Goal: Task Accomplishment & Management: Use online tool/utility

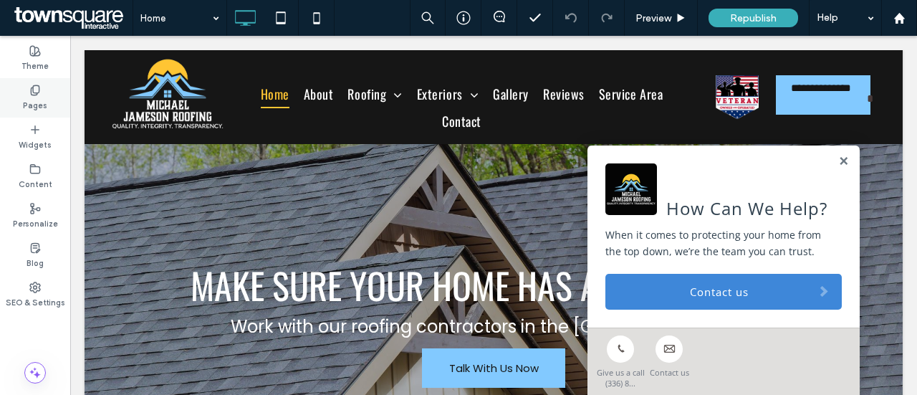
click at [49, 85] on div "Pages" at bounding box center [35, 97] width 70 height 39
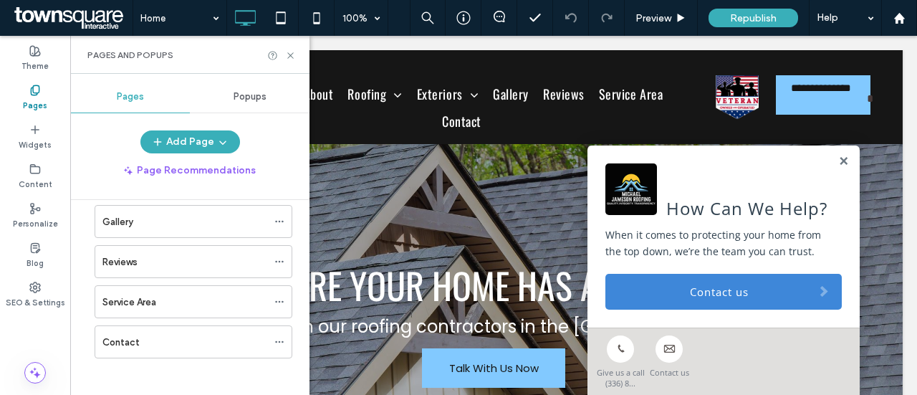
scroll to position [181, 0]
click at [148, 267] on div "Reviews" at bounding box center [184, 260] width 165 height 32
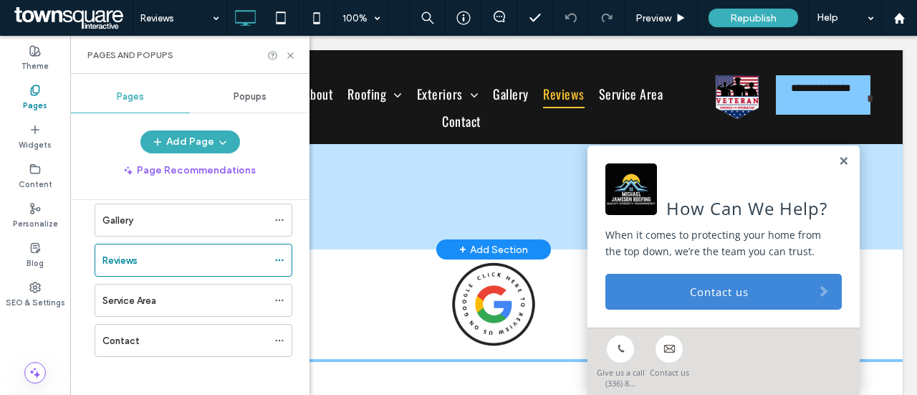
click at [839, 163] on link at bounding box center [844, 162] width 11 height 12
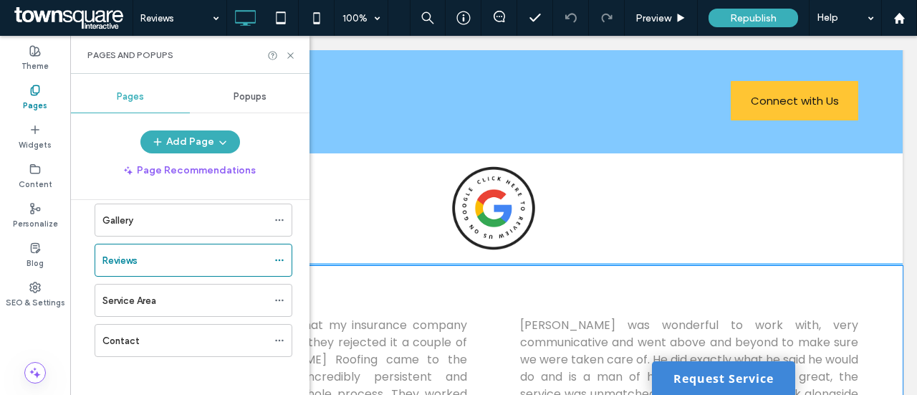
scroll to position [143, 0]
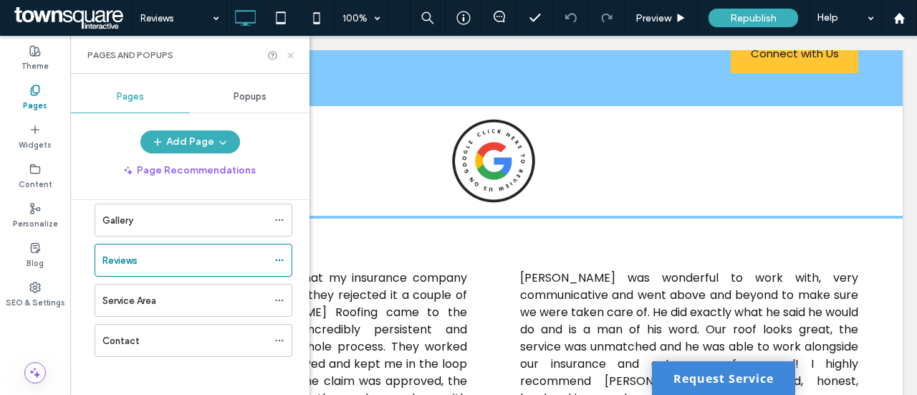
click at [290, 54] on icon at bounding box center [290, 55] width 11 height 11
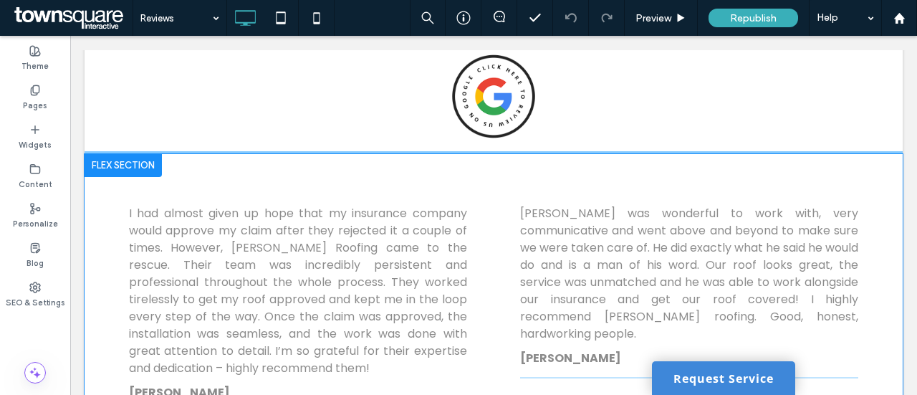
scroll to position [287, 0]
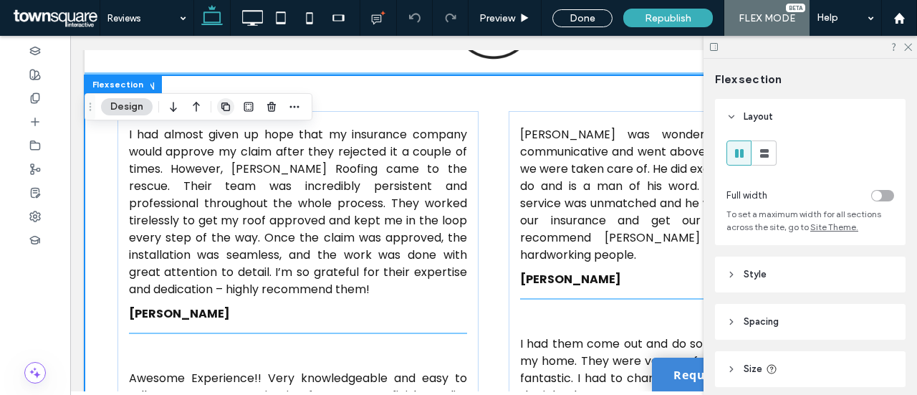
click at [226, 108] on icon "button" at bounding box center [225, 106] width 11 height 11
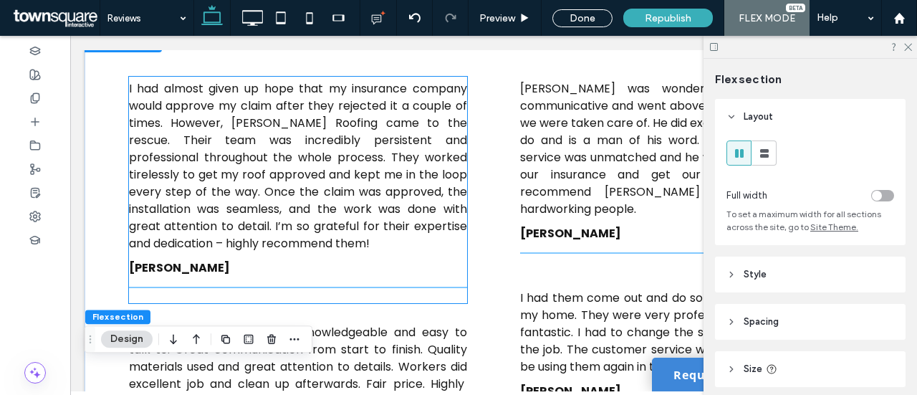
scroll to position [228, 0]
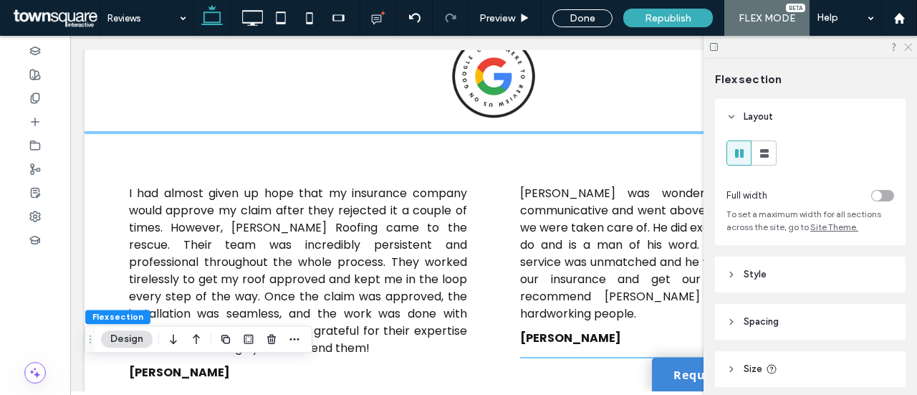
click at [907, 47] on icon at bounding box center [907, 46] width 9 height 9
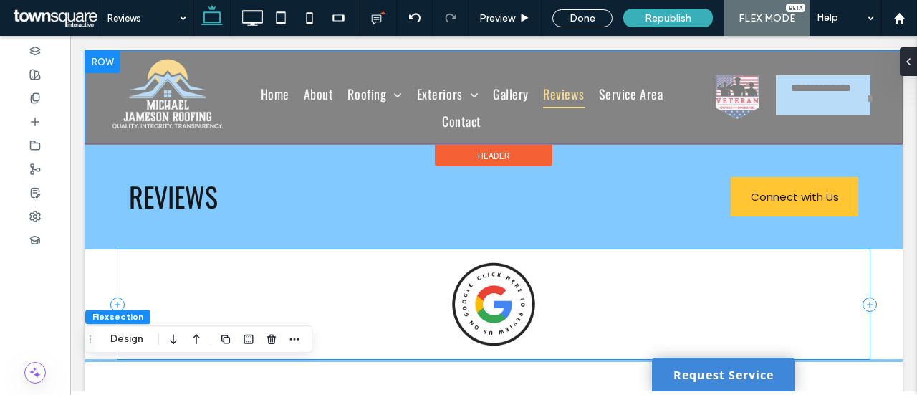
scroll to position [0, 0]
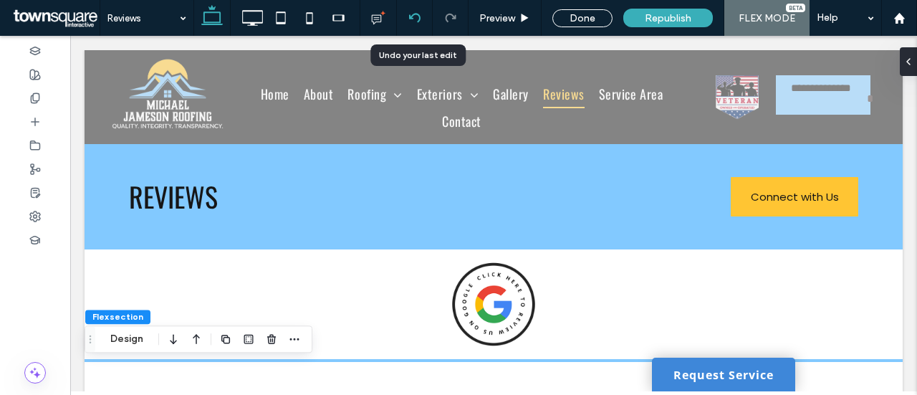
click at [413, 16] on use at bounding box center [414, 17] width 11 height 9
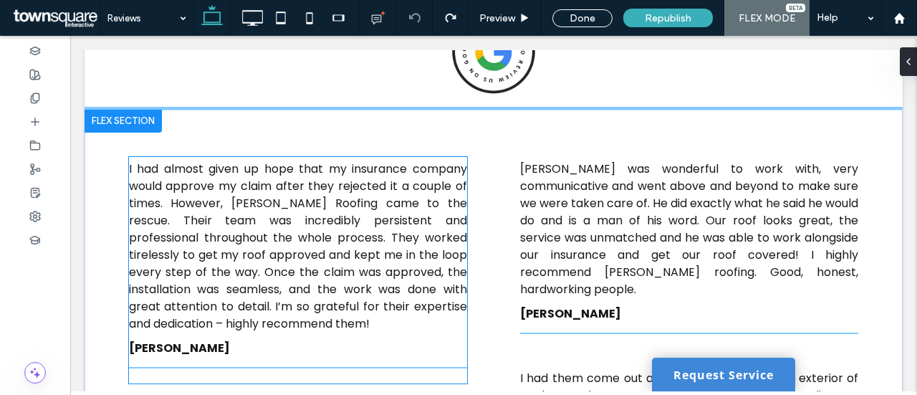
click at [259, 211] on span "I had almost given up hope that my insurance company would approve my claim aft…" at bounding box center [298, 246] width 338 height 171
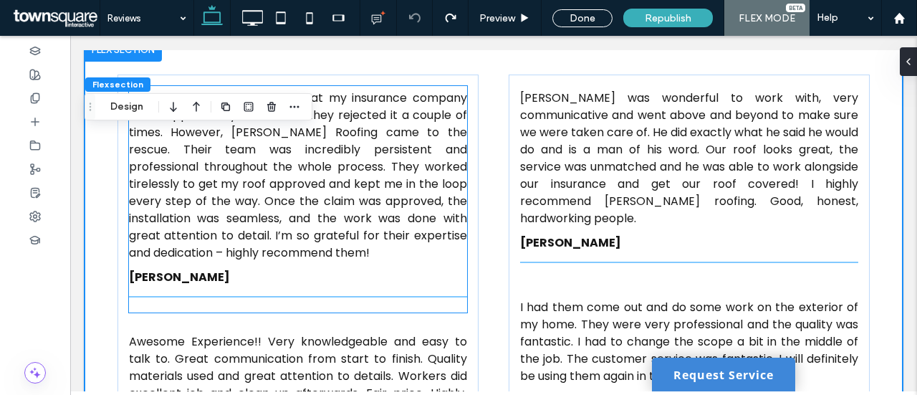
scroll to position [325, 0]
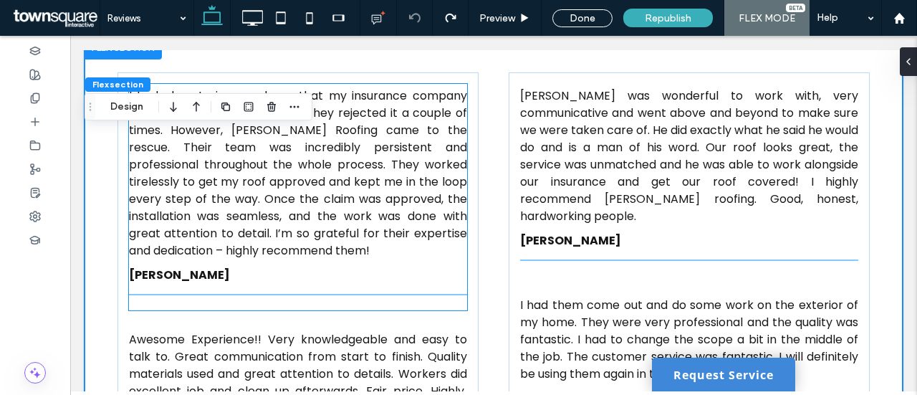
click at [216, 184] on span "I had almost given up hope that my insurance company would approve my claim aft…" at bounding box center [298, 172] width 338 height 171
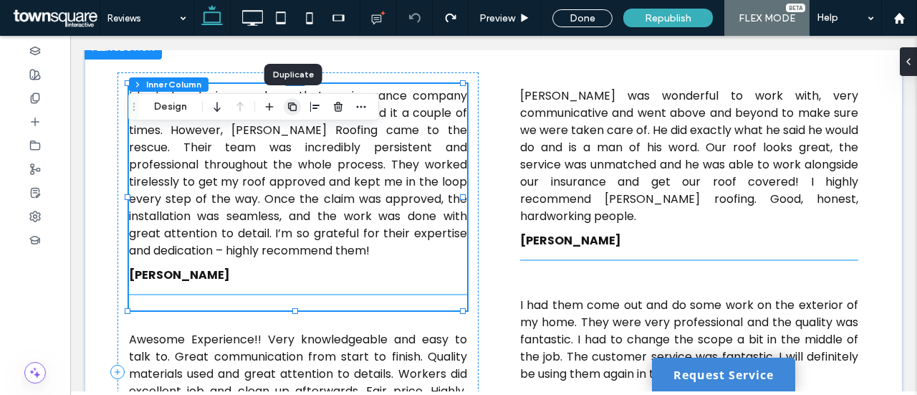
click at [294, 110] on use "button" at bounding box center [292, 106] width 9 height 9
type input "**"
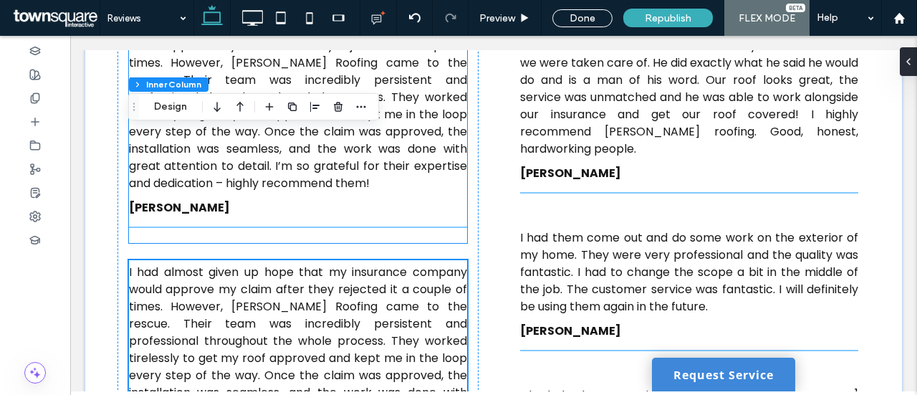
scroll to position [254, 0]
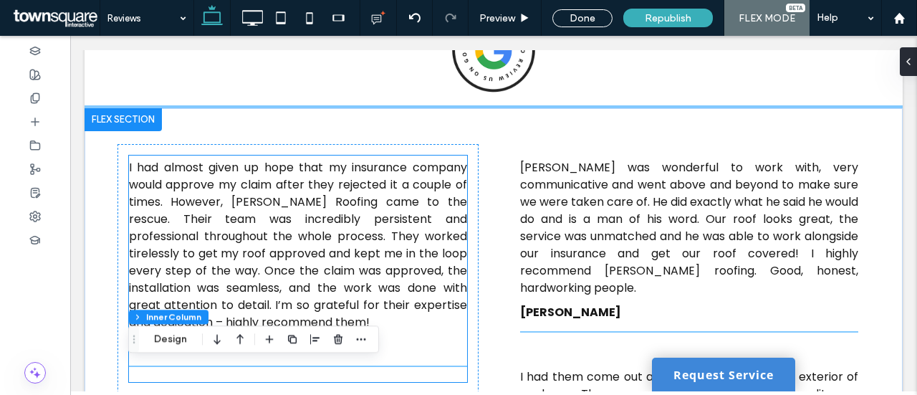
click at [342, 188] on span "I had almost given up hope that my insurance company would approve my claim aft…" at bounding box center [298, 244] width 338 height 171
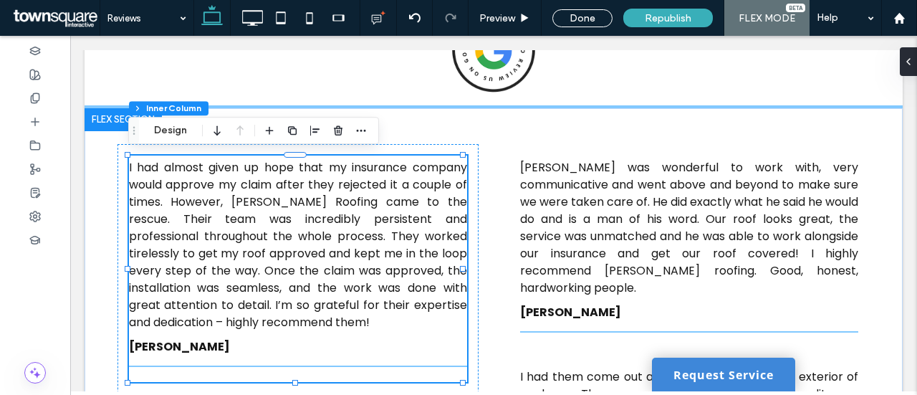
click at [342, 188] on span "I had almost given up hope that my insurance company would approve my claim aft…" at bounding box center [298, 244] width 338 height 171
click at [342, 188] on div "I had almost given up hope that my insurance company would approve my claim aft…" at bounding box center [298, 245] width 338 height 172
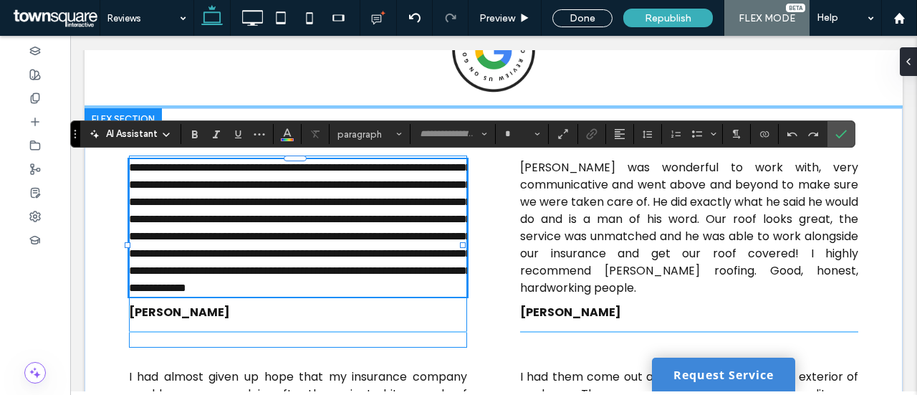
type input "*******"
type input "**"
paste div
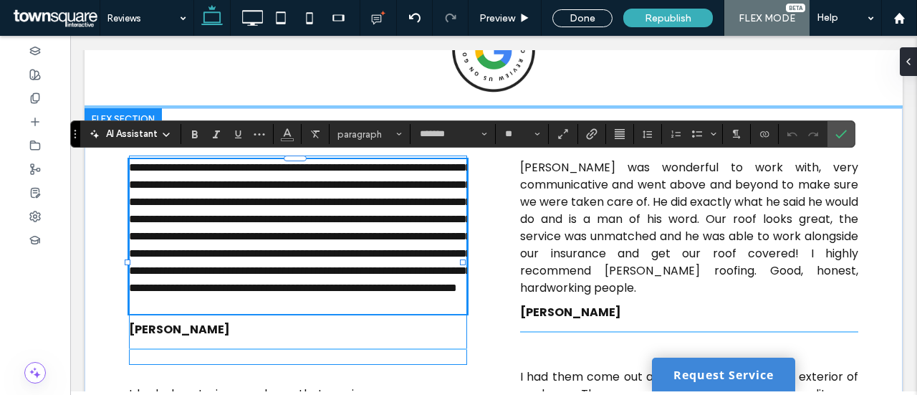
type input "*"
type input "*******"
type input "**"
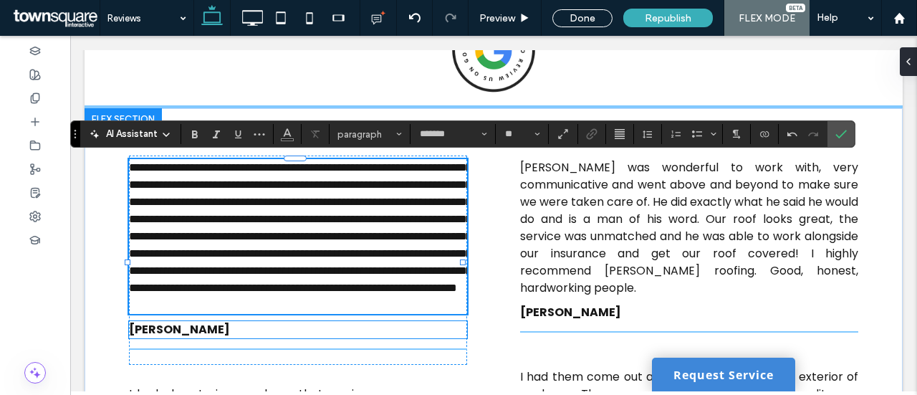
click at [207, 338] on strong "Naveed U. Rehman" at bounding box center [179, 329] width 101 height 16
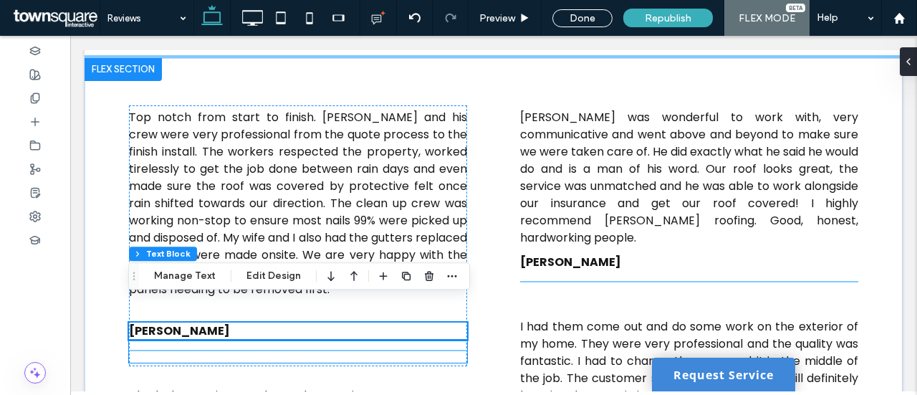
scroll to position [325, 0]
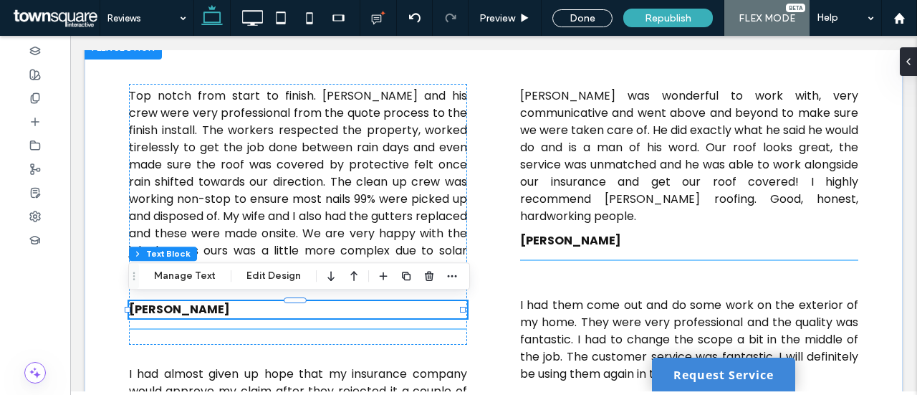
click at [216, 310] on strong "Naveed U. Rehman" at bounding box center [179, 309] width 101 height 16
click at [199, 310] on strong "**********" at bounding box center [164, 309] width 70 height 11
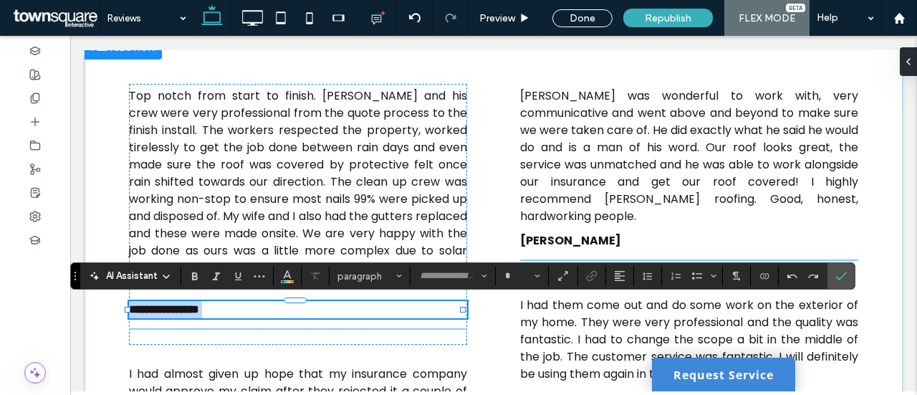
type input "*******"
type input "**"
click at [182, 315] on strong "**********" at bounding box center [155, 309] width 53 height 11
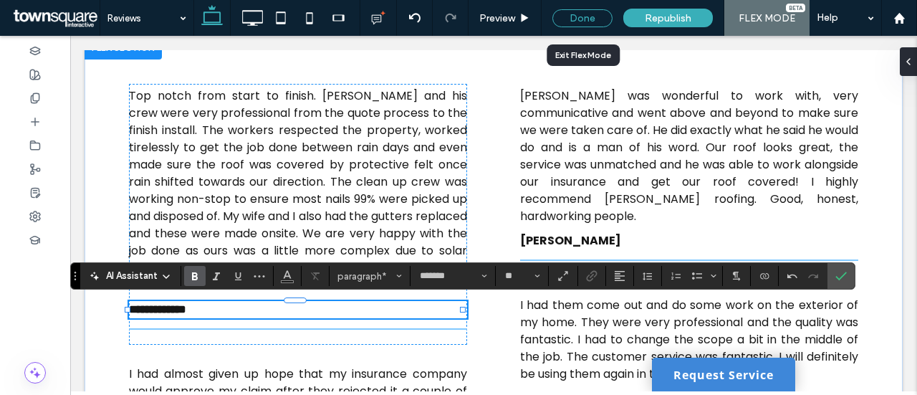
click at [565, 14] on div "Done" at bounding box center [583, 18] width 60 height 18
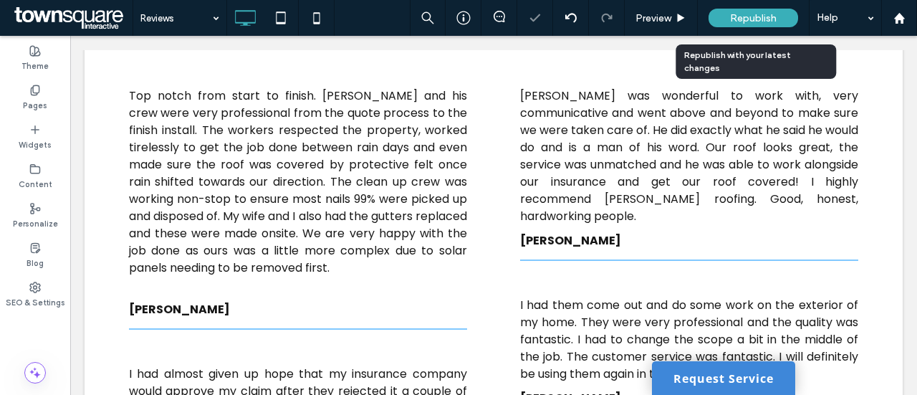
click at [756, 14] on span "Republish" at bounding box center [753, 18] width 47 height 12
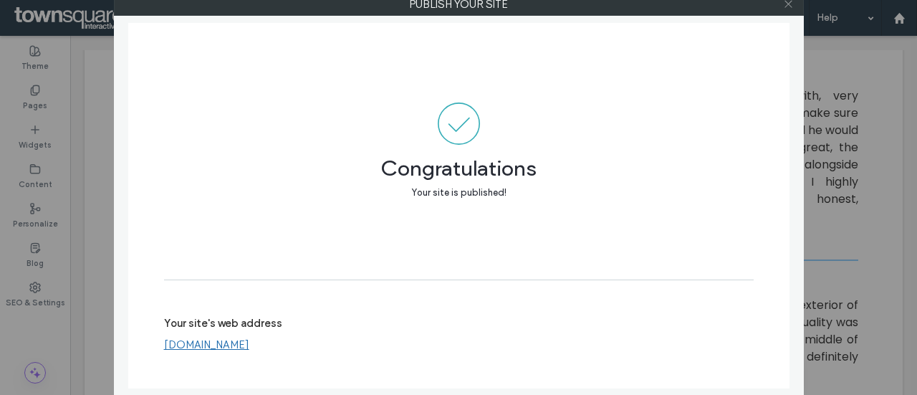
click at [791, 3] on icon at bounding box center [788, 4] width 11 height 11
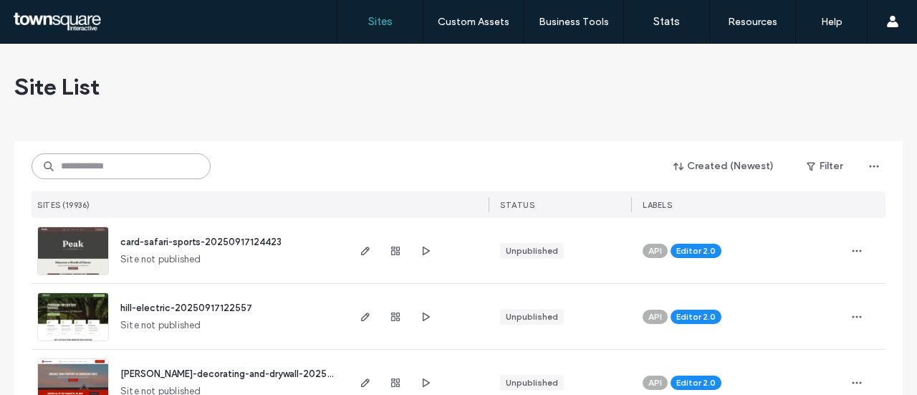
click at [128, 157] on input at bounding box center [121, 166] width 179 height 26
paste input "**********"
type input "**********"
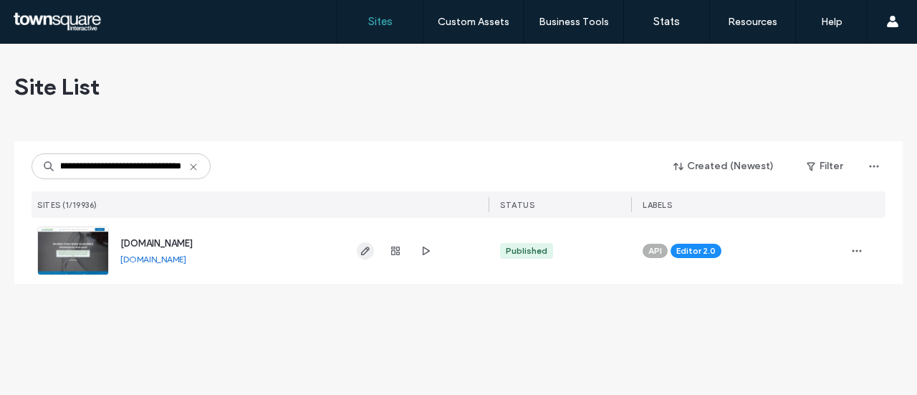
click at [366, 243] on span "button" at bounding box center [365, 250] width 17 height 17
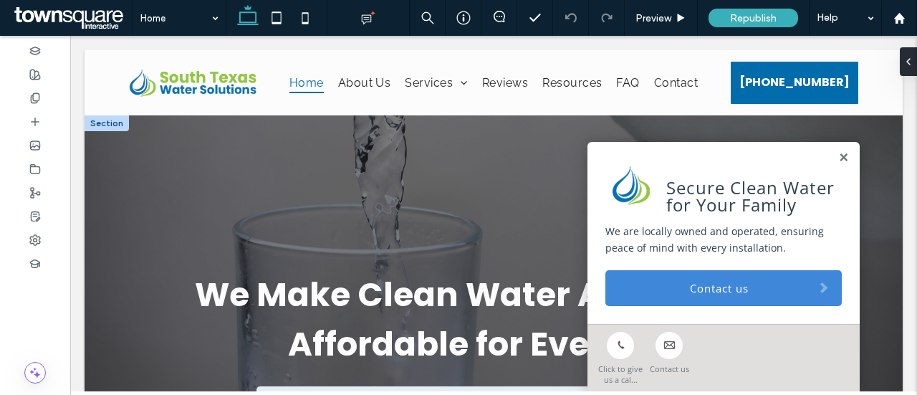
drag, startPoint x: 833, startPoint y: 159, endPoint x: 625, endPoint y: 198, distance: 211.4
click at [839, 159] on link at bounding box center [844, 158] width 11 height 12
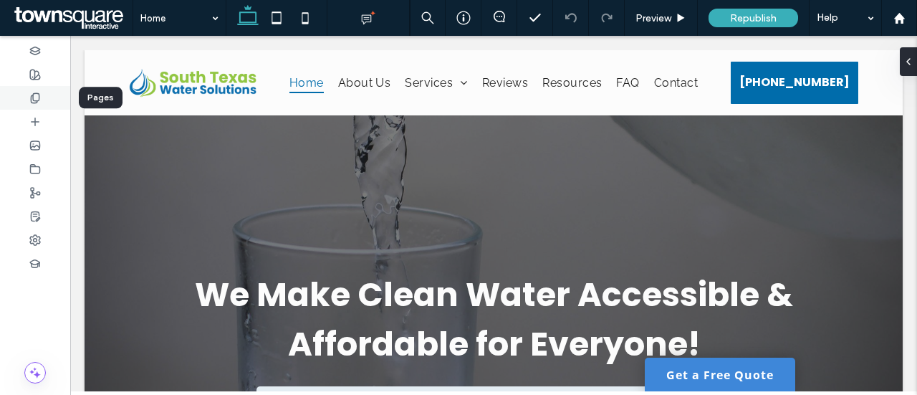
click at [32, 96] on icon at bounding box center [34, 97] width 11 height 11
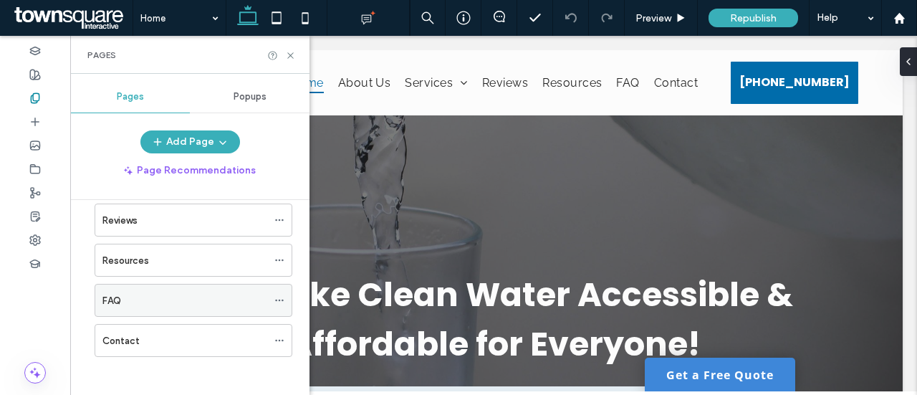
scroll to position [142, 0]
click at [294, 60] on icon at bounding box center [290, 55] width 11 height 11
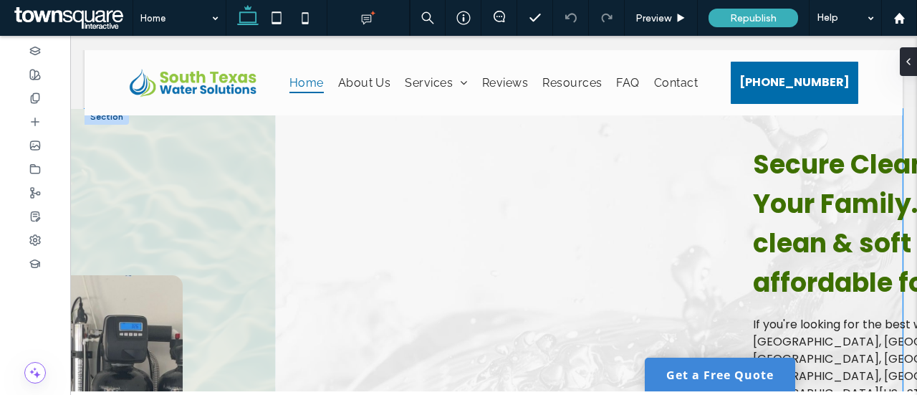
scroll to position [788, 0]
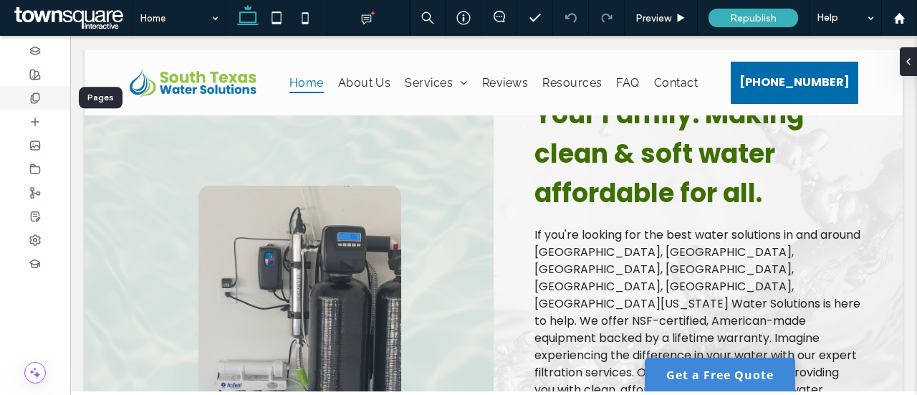
click at [40, 98] on icon at bounding box center [34, 97] width 11 height 11
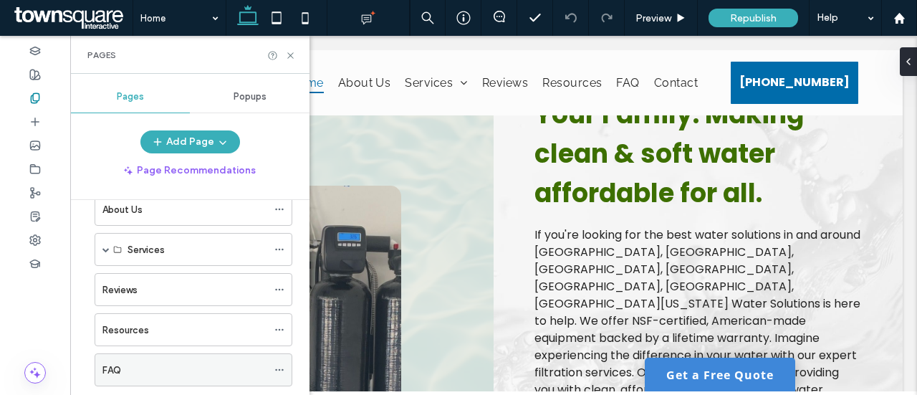
scroll to position [142, 0]
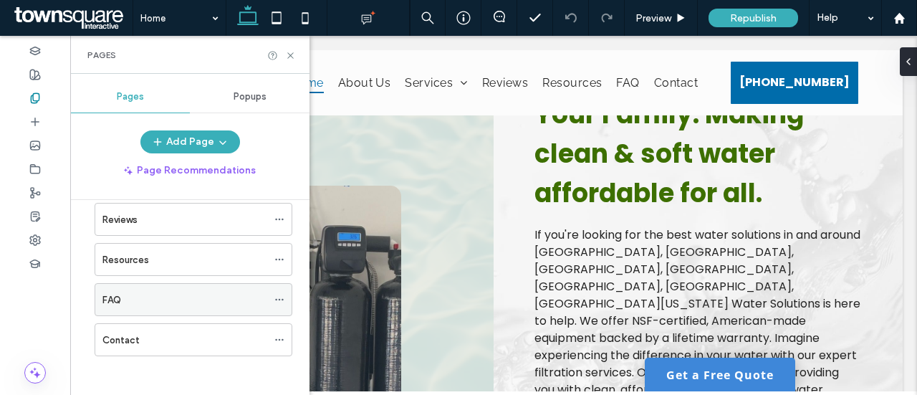
click at [136, 292] on div "FAQ" at bounding box center [184, 299] width 165 height 15
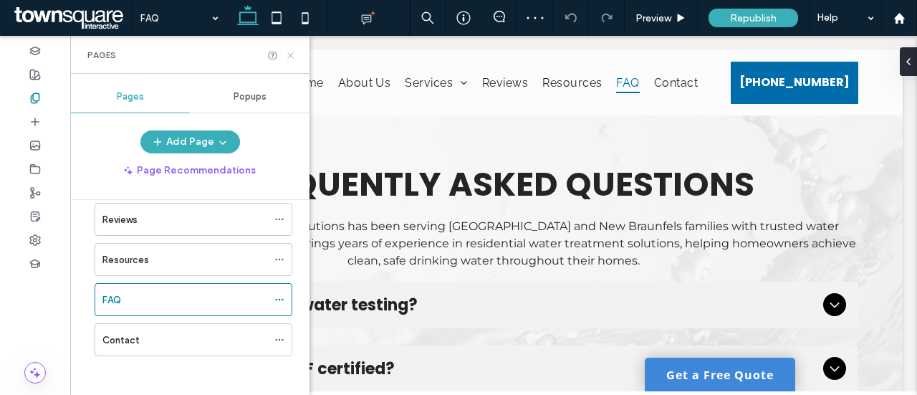
click at [293, 58] on use at bounding box center [290, 55] width 6 height 6
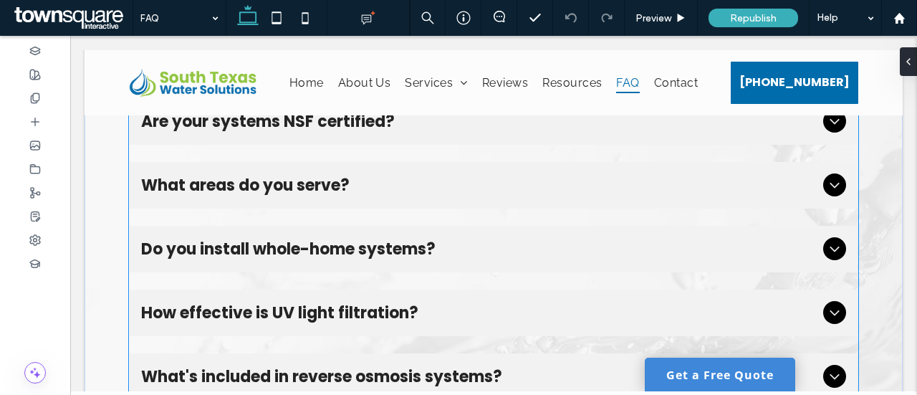
scroll to position [215, 0]
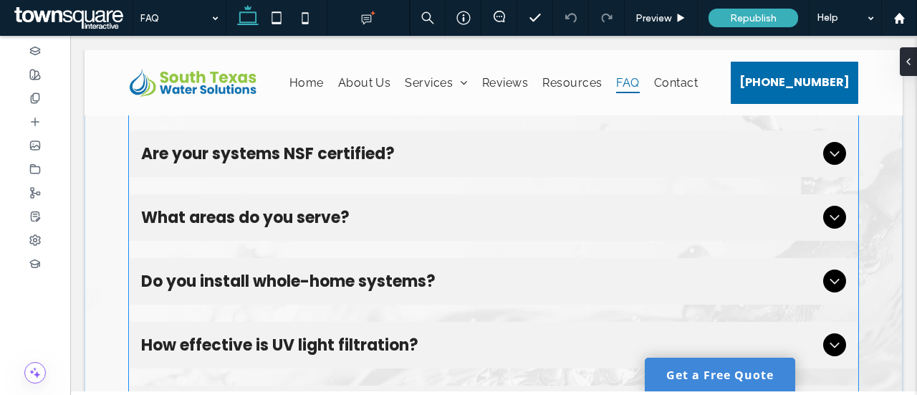
click at [411, 207] on span "What areas do you serve?" at bounding box center [479, 218] width 677 height 24
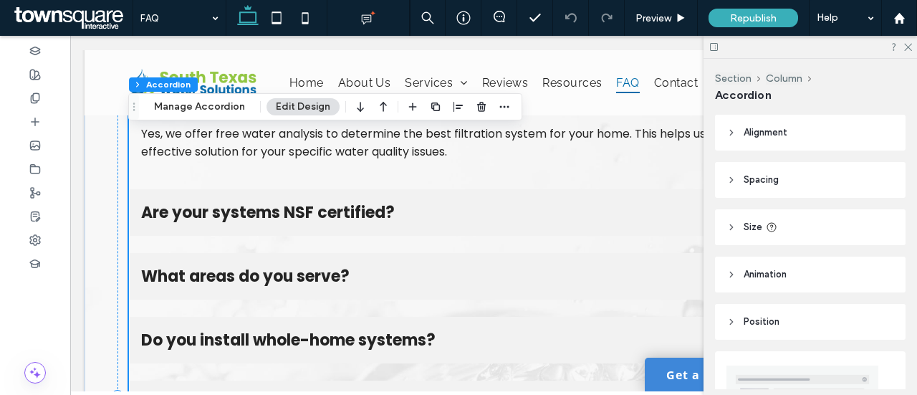
click at [359, 267] on span "What areas do you serve?" at bounding box center [479, 276] width 677 height 24
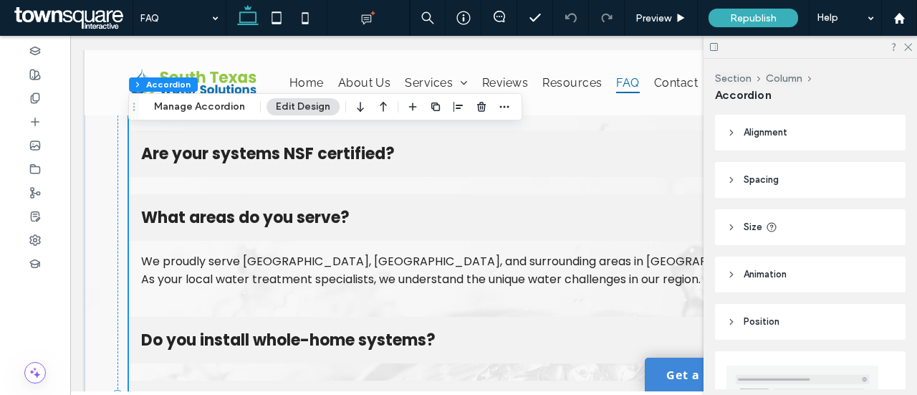
click at [360, 267] on li "What areas do you serve? We proudly serve Canyon Lake, New Braunfels, and surro…" at bounding box center [494, 246] width 729 height 105
click at [360, 267] on div "We proudly serve Canyon Lake, New Braunfels, and surrounding areas in South Tex…" at bounding box center [494, 270] width 706 height 36
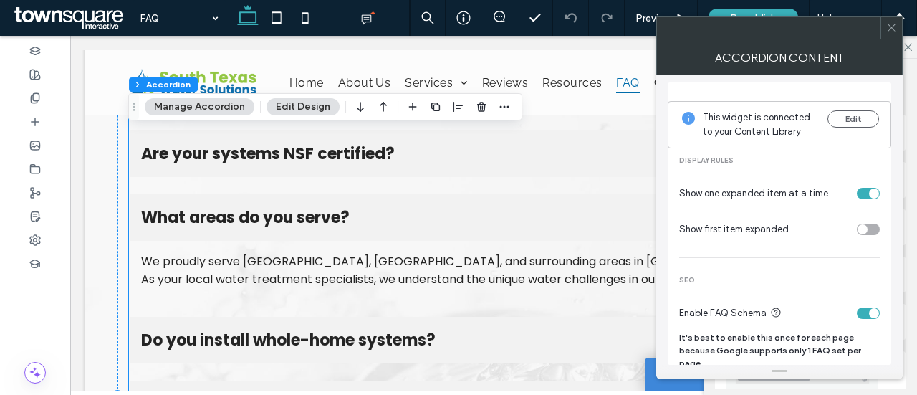
scroll to position [0, 0]
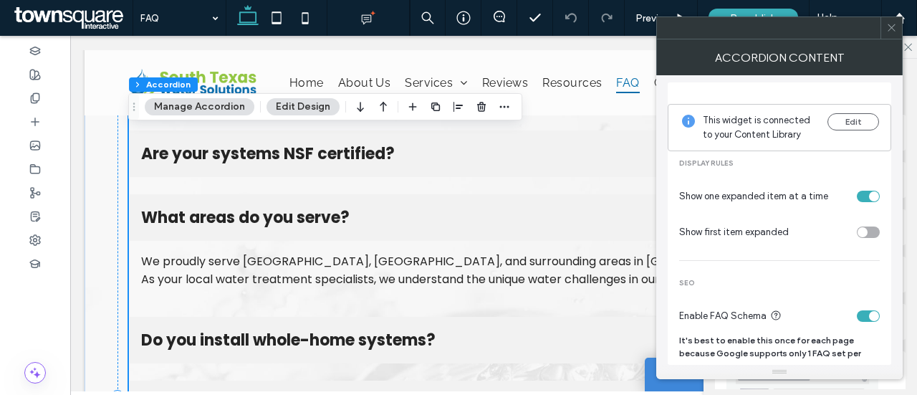
click at [419, 267] on div "We proudly serve Canyon Lake, New Braunfels, and surrounding areas in South Tex…" at bounding box center [494, 270] width 706 height 36
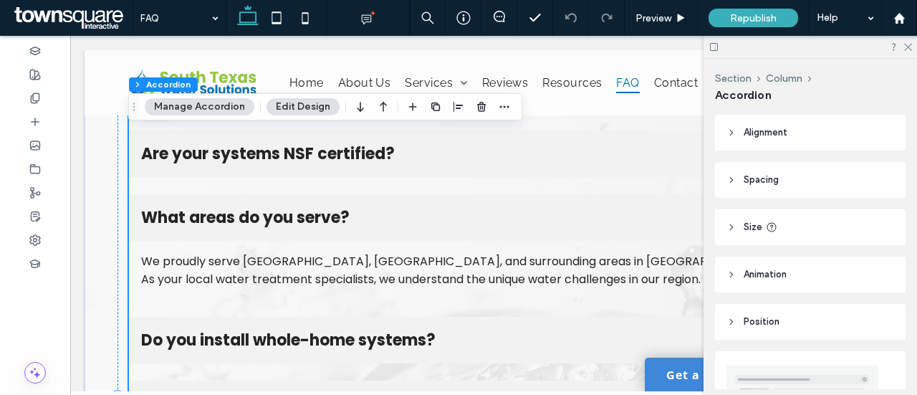
click at [419, 267] on div "We proudly serve Canyon Lake, New Braunfels, and surrounding areas in South Tex…" at bounding box center [494, 270] width 706 height 36
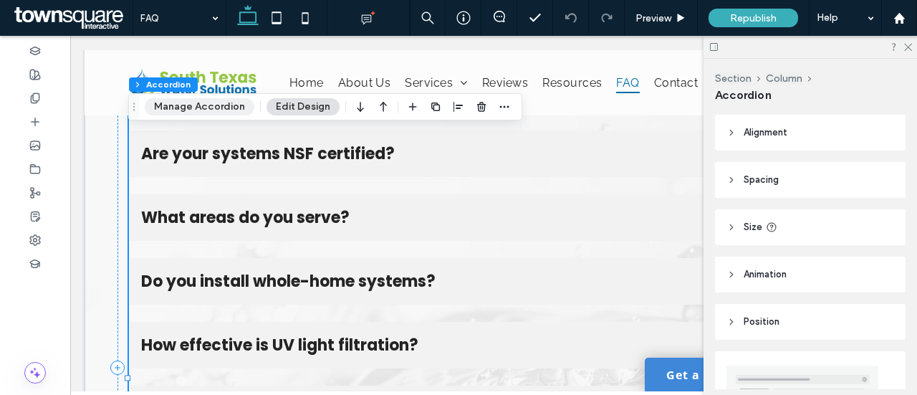
click at [188, 109] on button "Manage Accordion" at bounding box center [200, 106] width 110 height 17
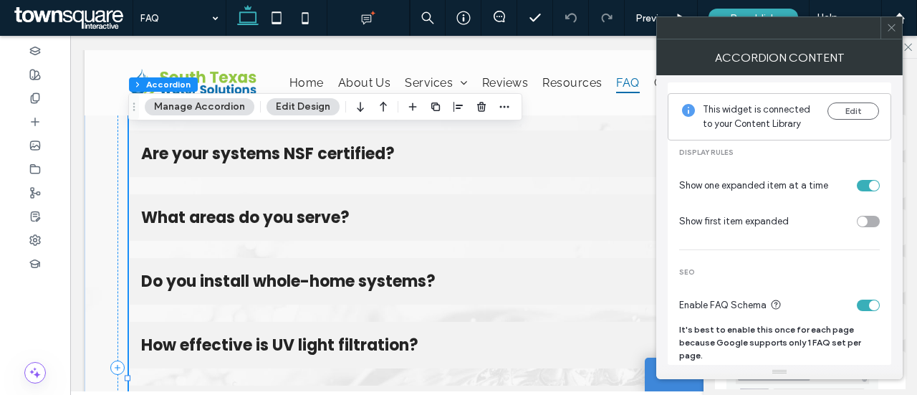
scroll to position [14, 0]
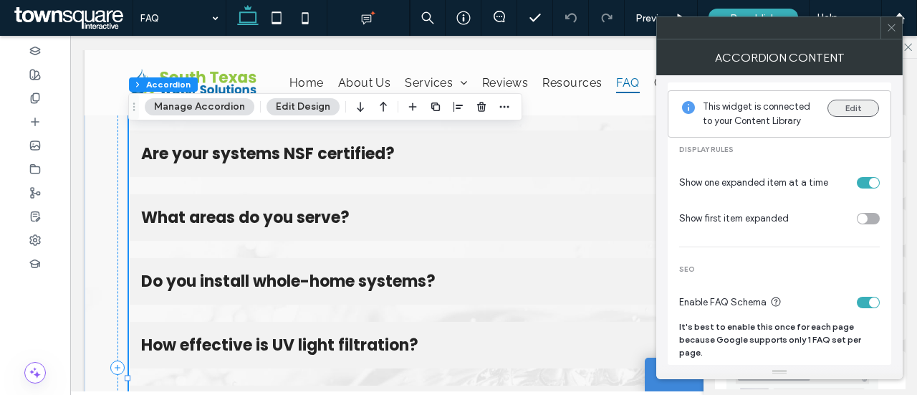
click at [844, 106] on button "Edit" at bounding box center [854, 108] width 52 height 17
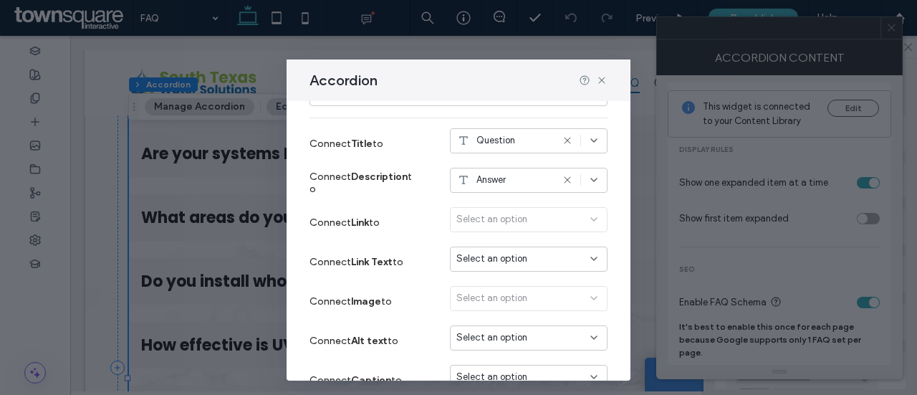
scroll to position [25, 0]
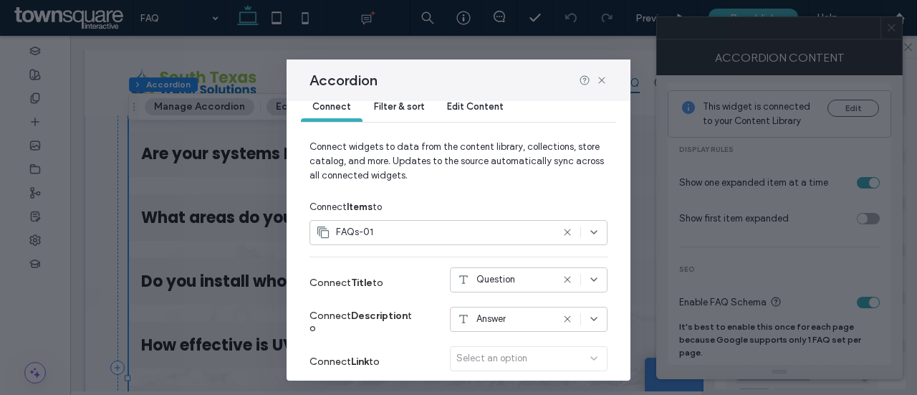
click at [588, 274] on icon at bounding box center [593, 279] width 11 height 11
click at [591, 280] on use at bounding box center [594, 279] width 6 height 3
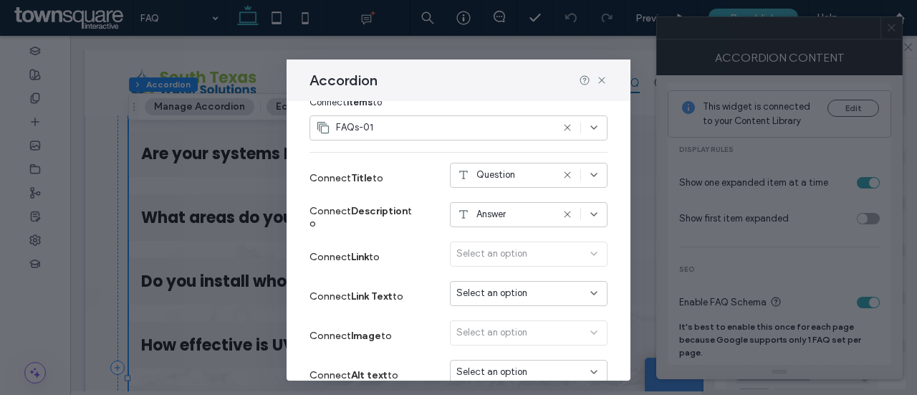
scroll to position [240, 0]
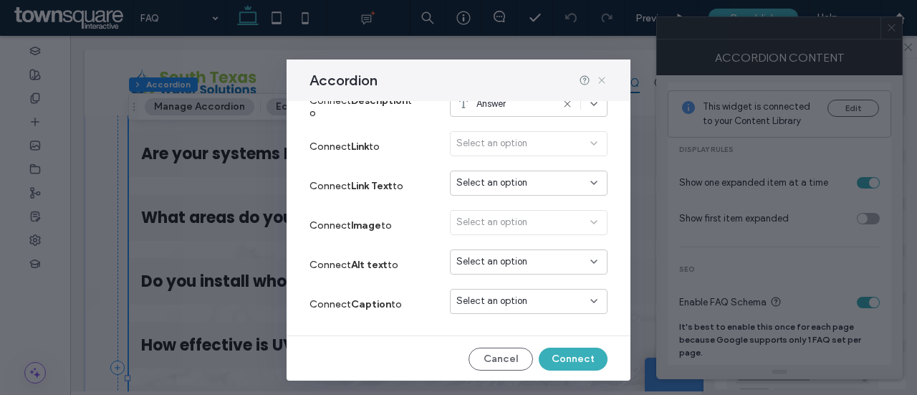
click at [603, 82] on icon at bounding box center [601, 80] width 11 height 11
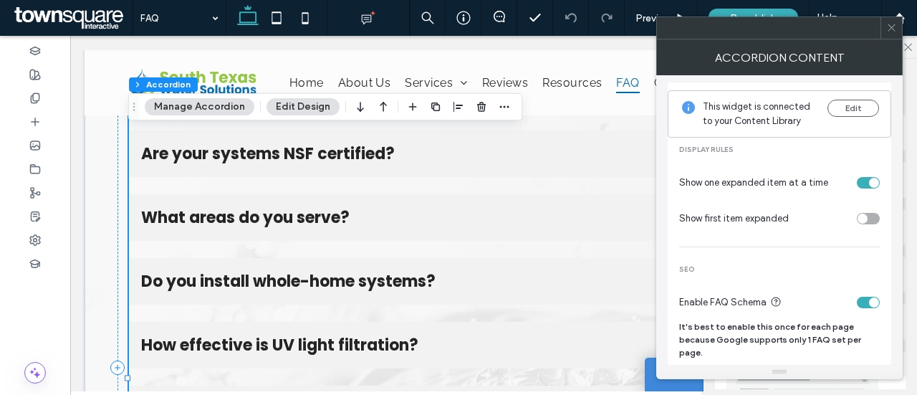
click at [287, 110] on button "Edit Design" at bounding box center [303, 106] width 73 height 17
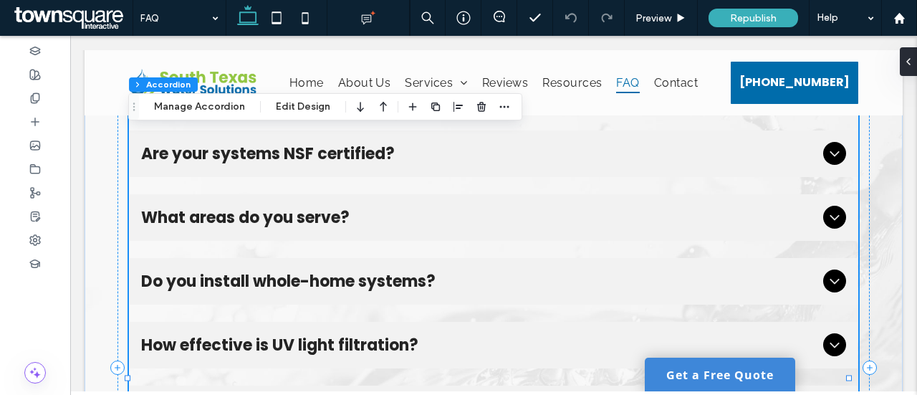
click at [310, 230] on div "What areas do you serve?" at bounding box center [494, 217] width 729 height 47
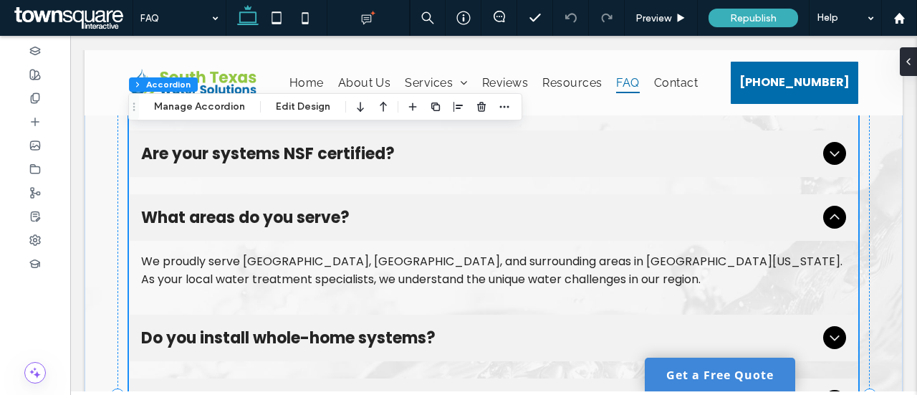
click at [390, 254] on div "We proudly serve Canyon Lake, New Braunfels, and surrounding areas in South Tex…" at bounding box center [494, 270] width 706 height 36
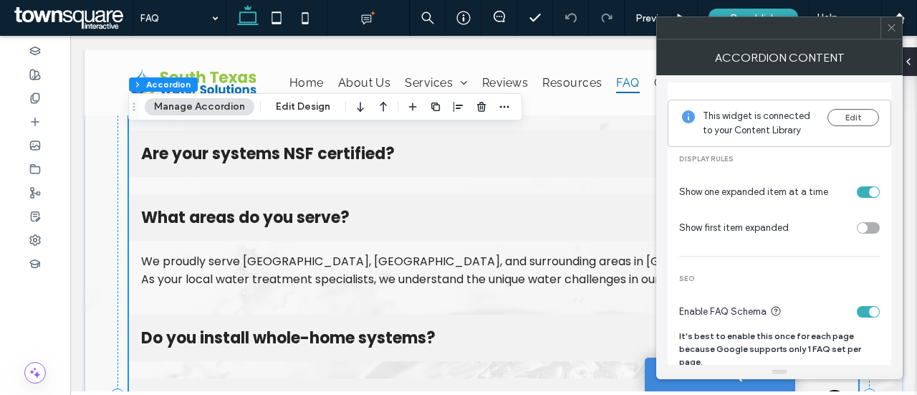
scroll to position [0, 0]
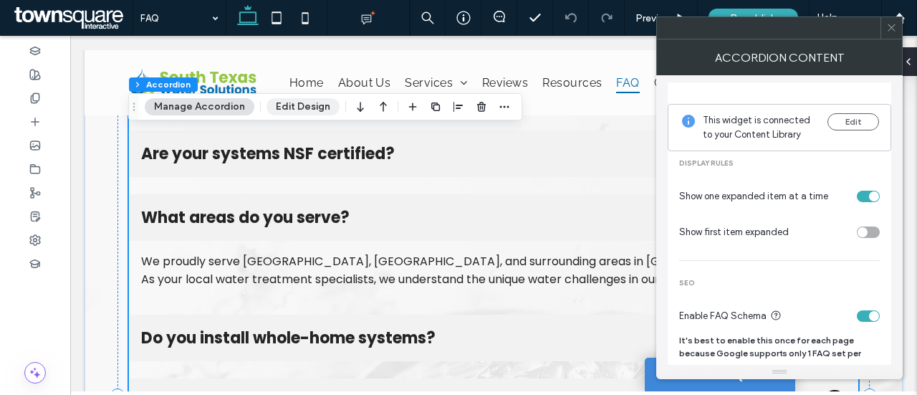
click at [287, 106] on button "Edit Design" at bounding box center [303, 106] width 73 height 17
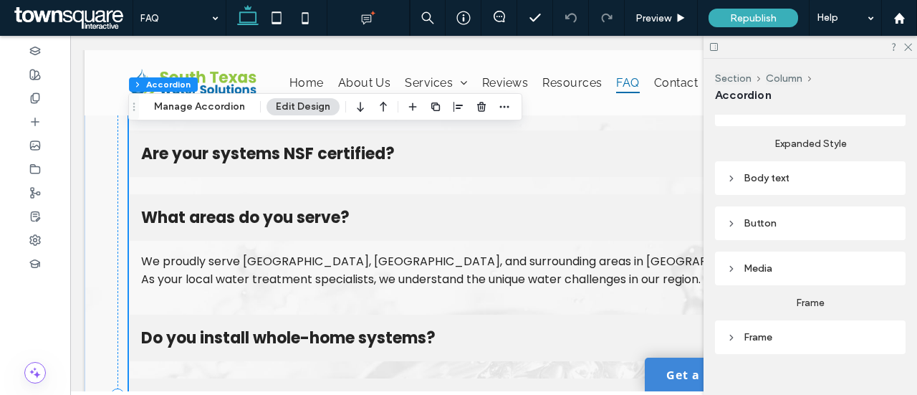
scroll to position [467, 0]
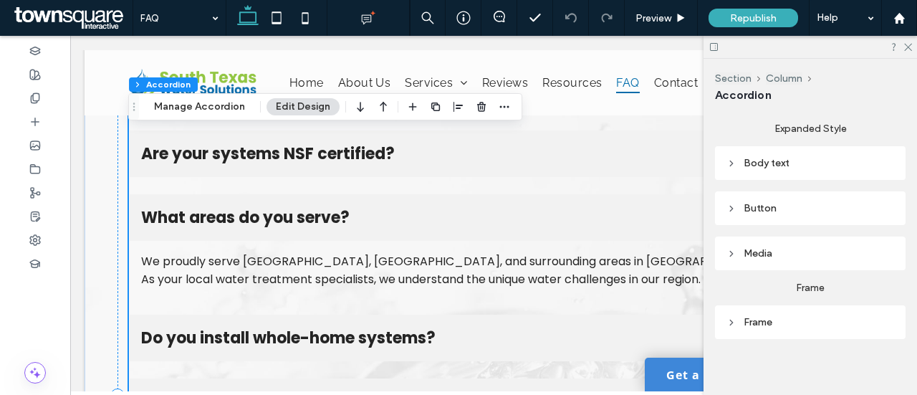
click at [761, 161] on div "Body text" at bounding box center [811, 163] width 168 height 12
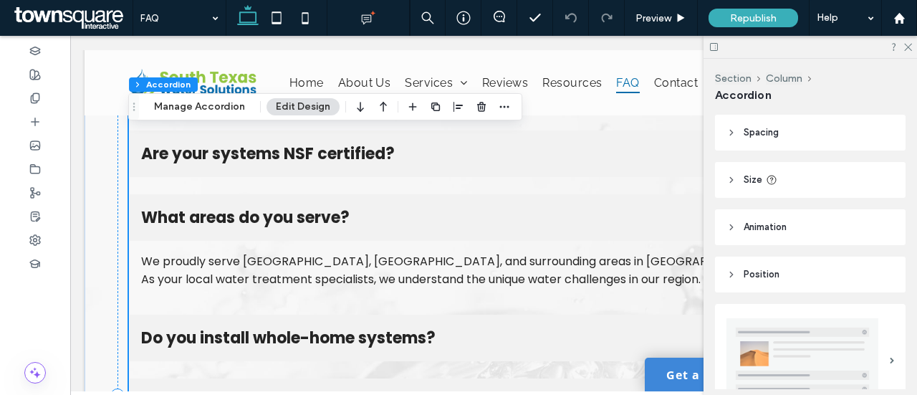
scroll to position [0, 0]
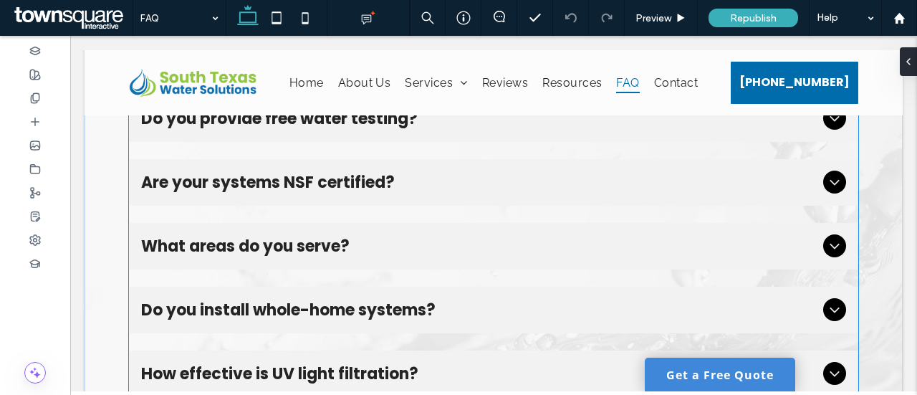
scroll to position [215, 0]
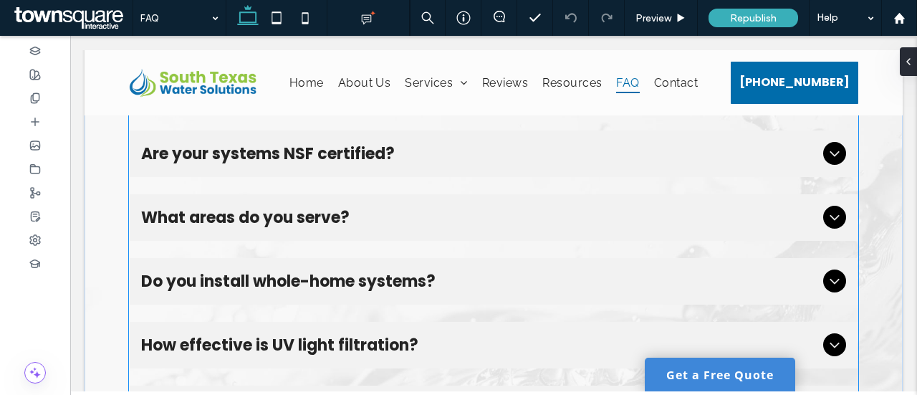
click at [826, 220] on icon at bounding box center [834, 217] width 17 height 17
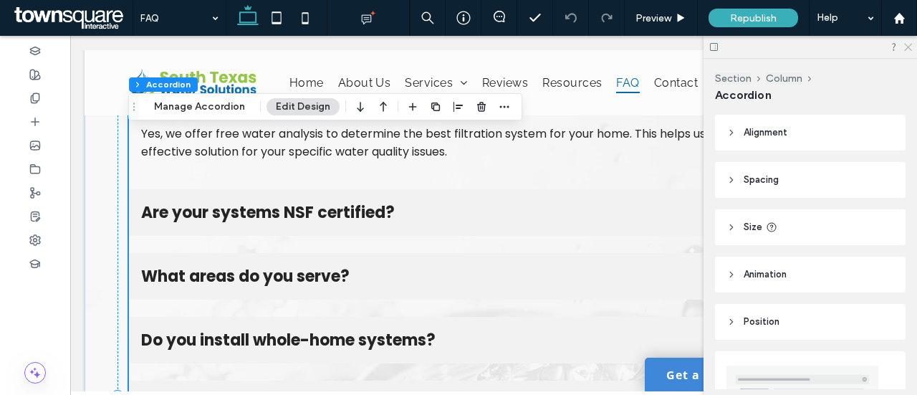
click at [909, 45] on icon at bounding box center [907, 46] width 9 height 9
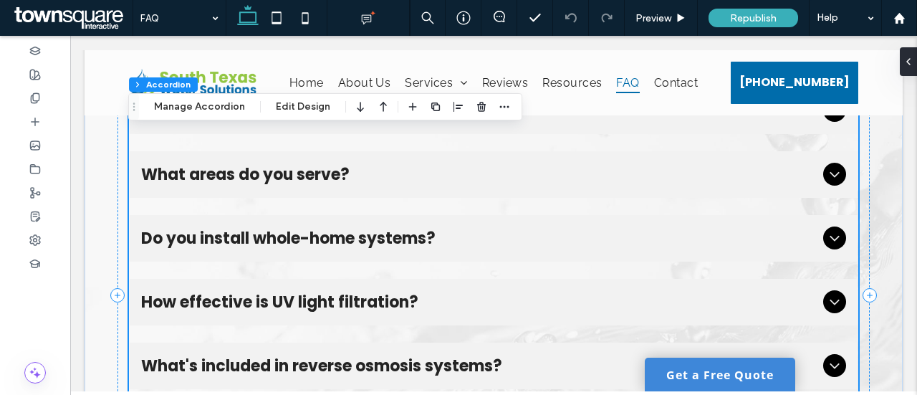
scroll to position [287, 0]
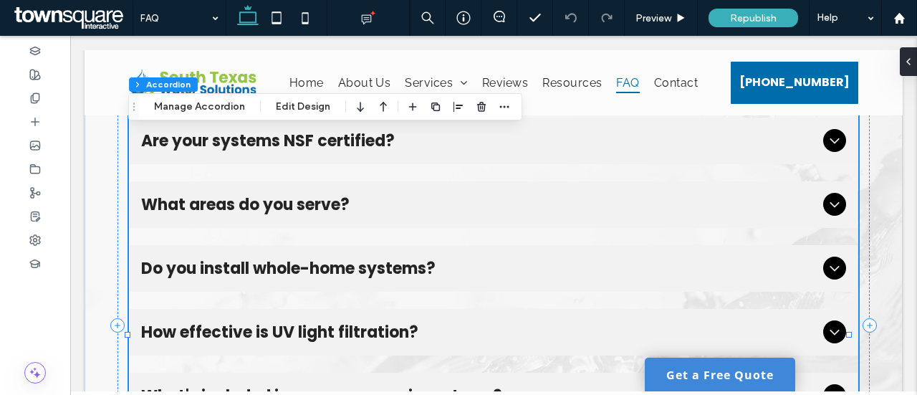
click at [333, 217] on div "What areas do you serve?" at bounding box center [494, 204] width 729 height 47
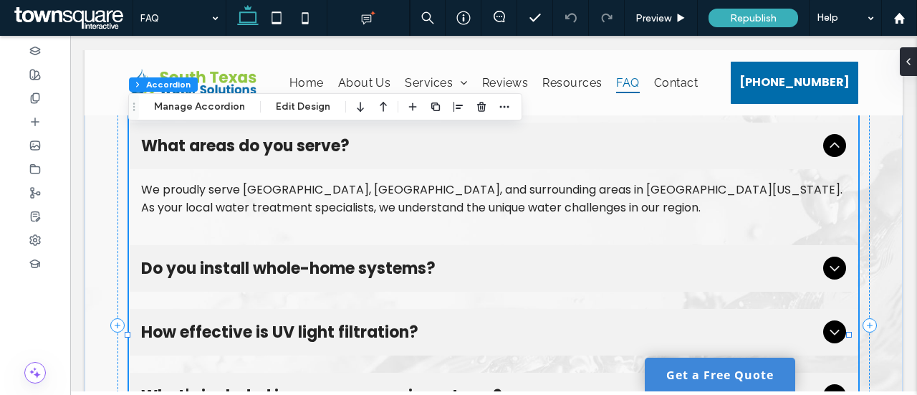
click at [339, 192] on div "We proudly serve Canyon Lake, New Braunfels, and surrounding areas in South Tex…" at bounding box center [494, 199] width 706 height 36
click at [479, 196] on div "We proudly serve Canyon Lake, New Braunfels, and surrounding areas in South Tex…" at bounding box center [494, 199] width 706 height 36
click at [475, 197] on div "We proudly serve Canyon Lake, New Braunfels, and surrounding areas in South Tex…" at bounding box center [494, 199] width 706 height 36
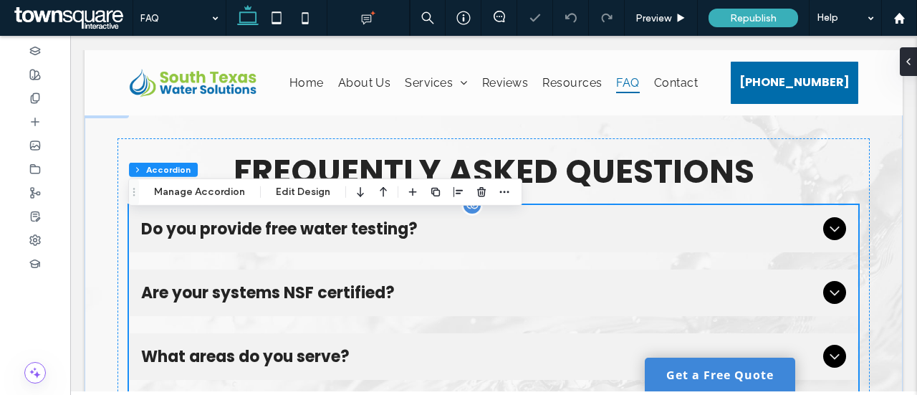
scroll to position [0, 0]
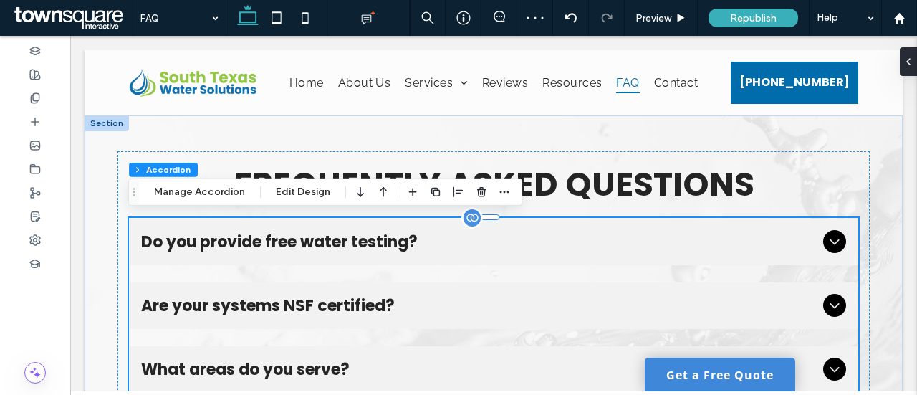
click at [190, 295] on span "Are your systems NSF certified?" at bounding box center [479, 306] width 677 height 24
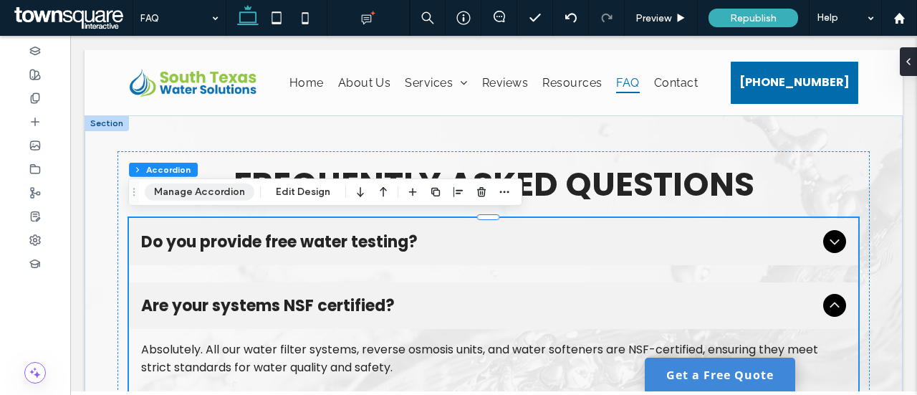
click at [208, 193] on button "Manage Accordion" at bounding box center [200, 191] width 110 height 17
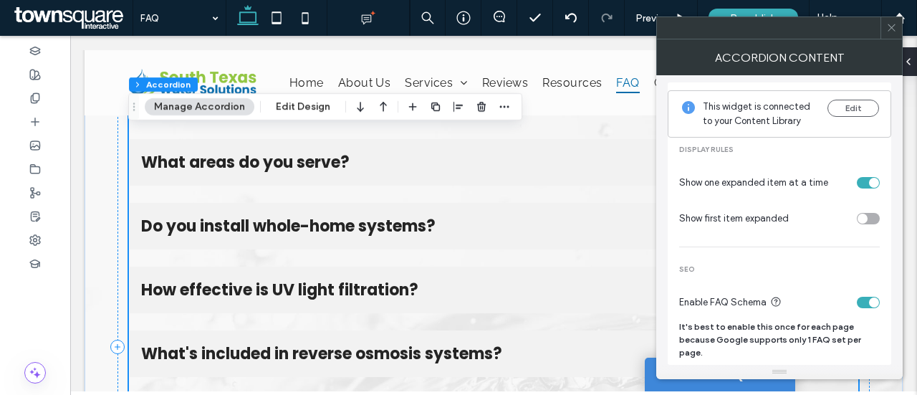
scroll to position [287, 0]
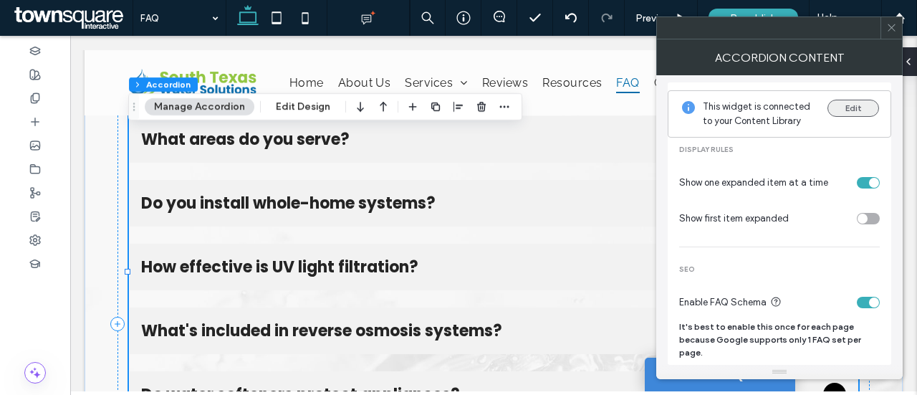
click at [841, 112] on button "Edit" at bounding box center [854, 108] width 52 height 17
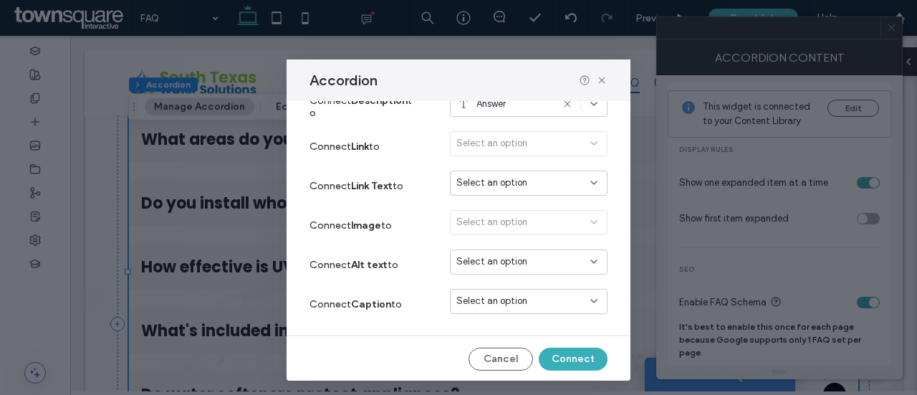
scroll to position [168, 0]
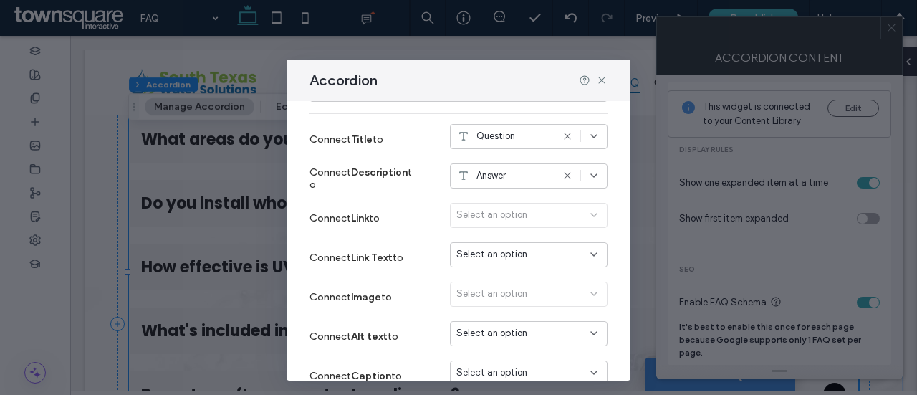
click at [588, 179] on icon at bounding box center [593, 175] width 11 height 11
click at [344, 201] on div "Connect Link to Select an option" at bounding box center [459, 218] width 298 height 39
click at [606, 80] on icon at bounding box center [601, 80] width 11 height 11
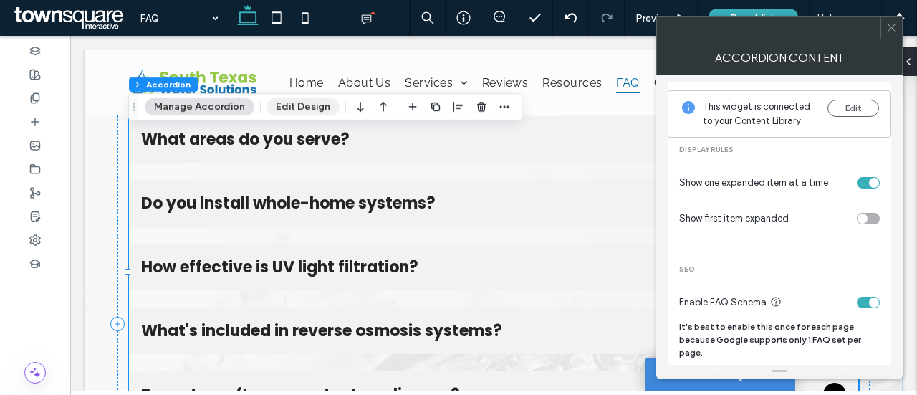
click at [310, 108] on button "Edit Design" at bounding box center [303, 106] width 73 height 17
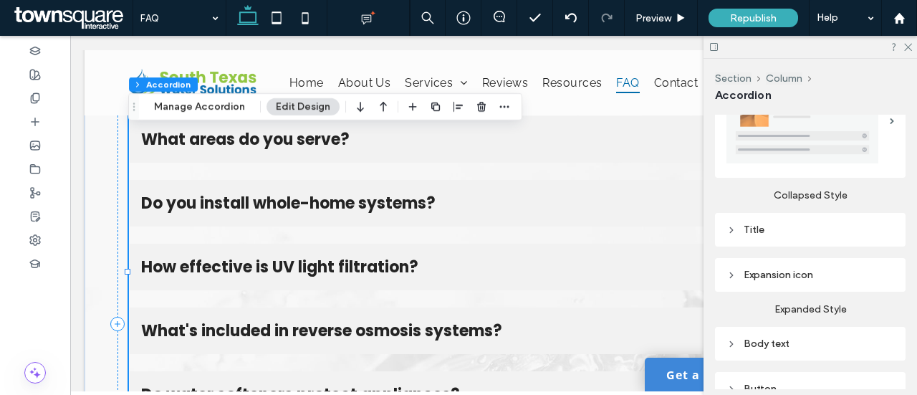
scroll to position [358, 0]
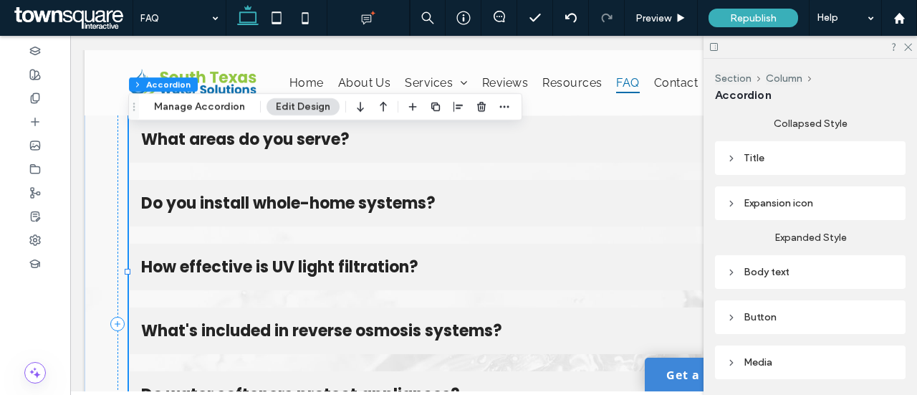
click at [764, 274] on div "Body text" at bounding box center [811, 271] width 168 height 19
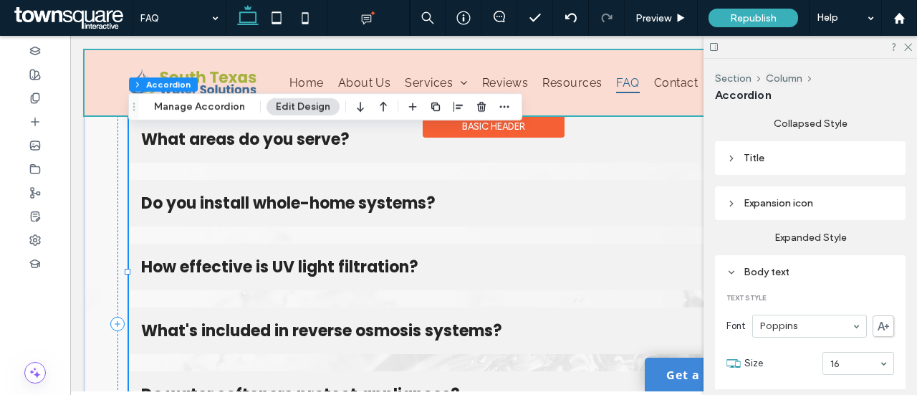
click at [423, 133] on div "Basic Header" at bounding box center [494, 126] width 142 height 22
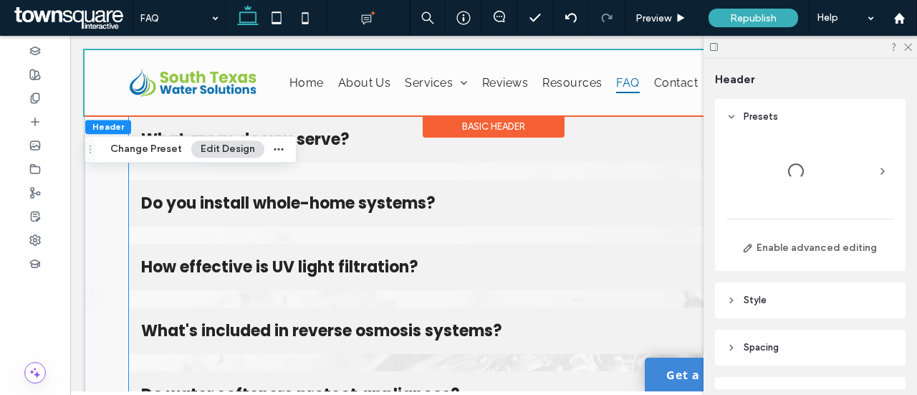
click at [326, 148] on span "What areas do you serve?" at bounding box center [479, 140] width 677 height 24
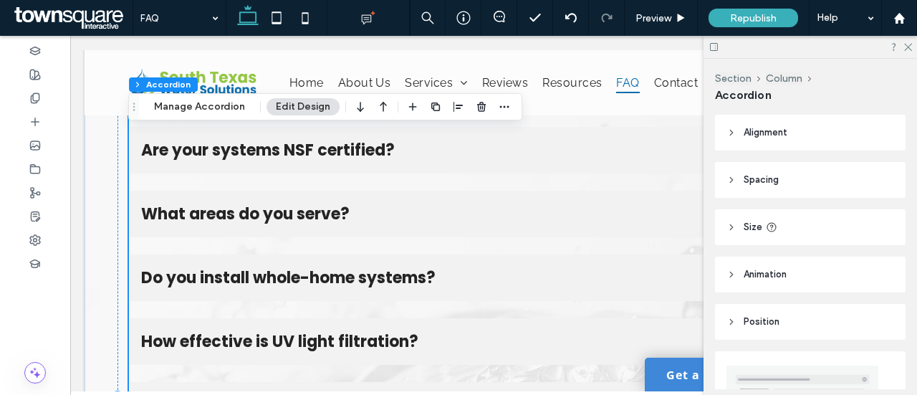
scroll to position [128, 0]
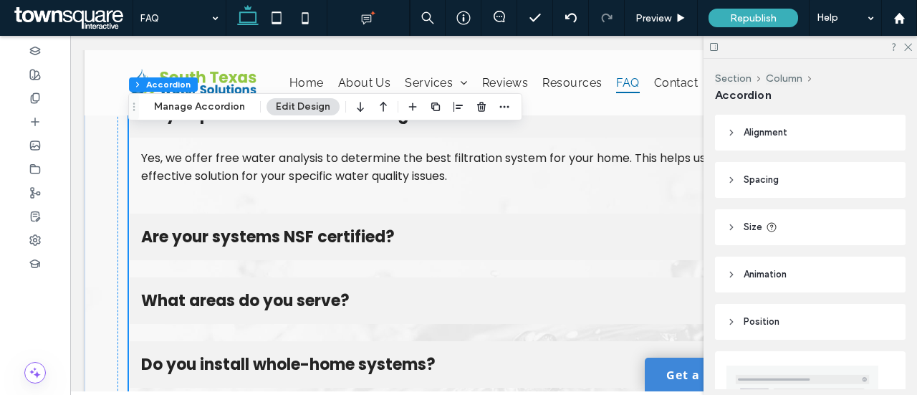
click at [285, 300] on span "What areas do you serve?" at bounding box center [479, 301] width 677 height 24
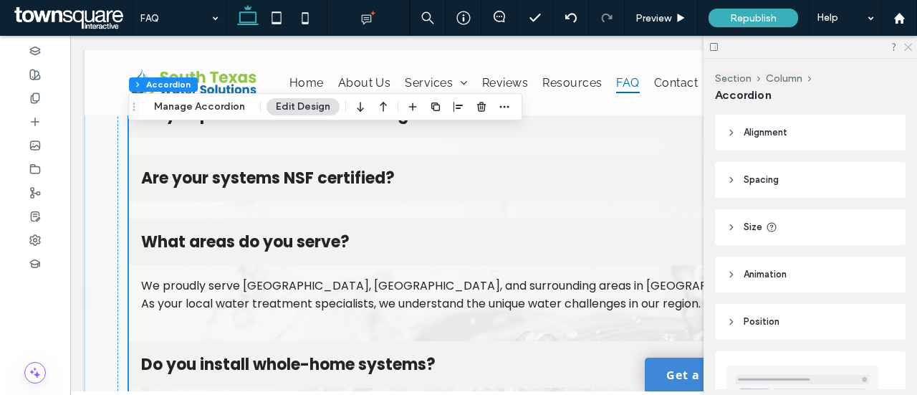
click at [908, 46] on icon at bounding box center [907, 46] width 9 height 9
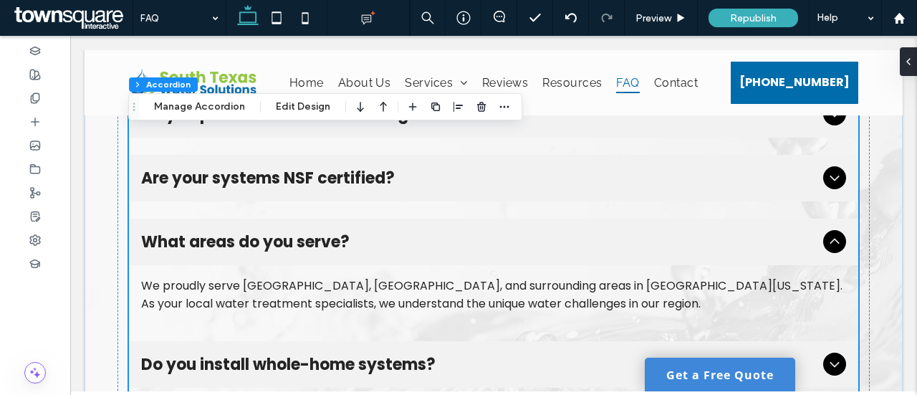
click at [459, 295] on div "We proudly serve Canyon Lake, New Braunfels, and surrounding areas in South Tex…" at bounding box center [494, 295] width 706 height 36
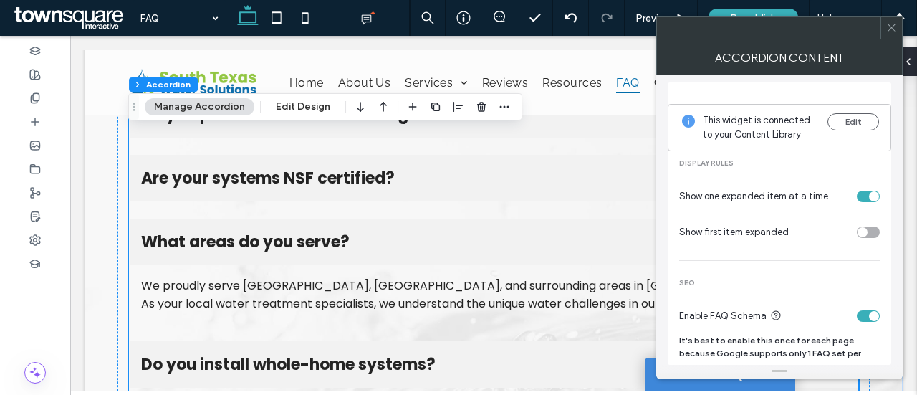
click at [459, 295] on div "We proudly serve Canyon Lake, New Braunfels, and surrounding areas in South Tex…" at bounding box center [494, 295] width 706 height 36
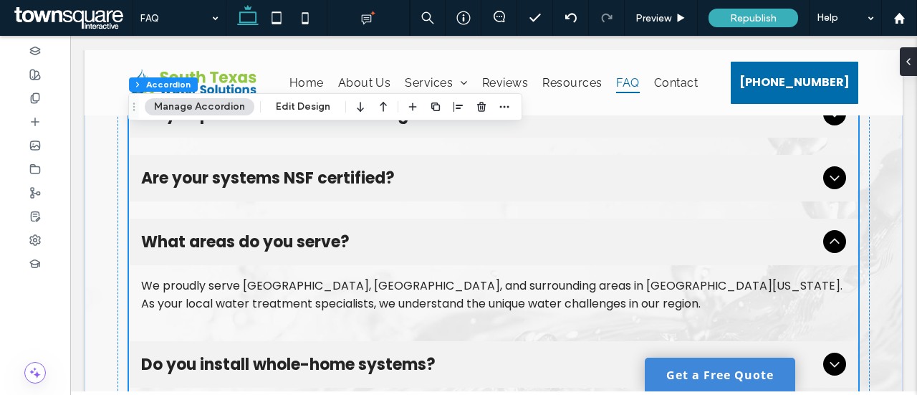
click at [459, 295] on div "We proudly serve Canyon Lake, New Braunfels, and surrounding areas in South Tex…" at bounding box center [494, 295] width 706 height 36
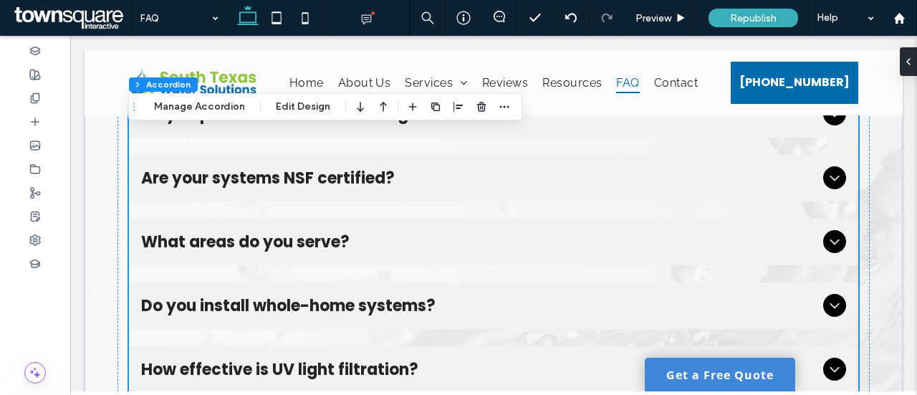
click at [459, 295] on div "We proudly serve Canyon Lake, New Braunfels, and surrounding areas in South Tex…" at bounding box center [494, 295] width 706 height 36
click at [459, 295] on span "Do you install whole-home systems?" at bounding box center [479, 306] width 677 height 24
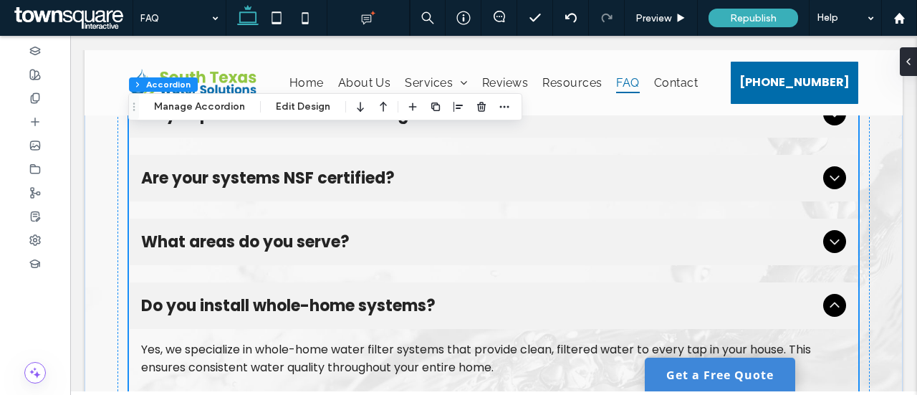
click at [459, 295] on span "Do you install whole-home systems?" at bounding box center [479, 306] width 677 height 24
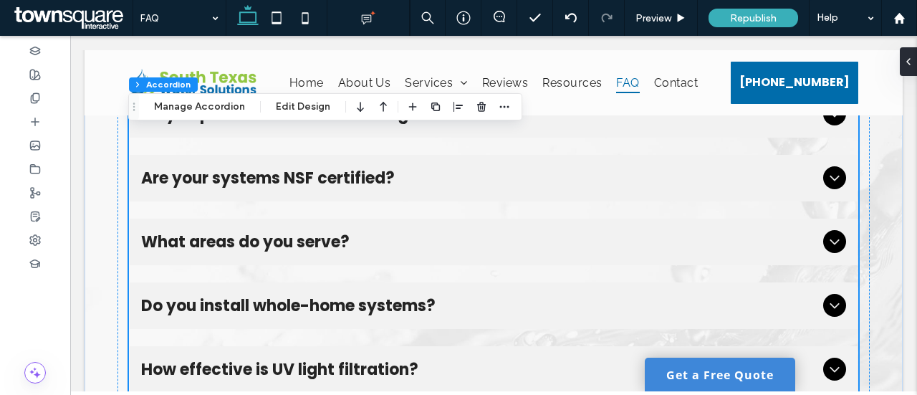
click at [459, 295] on span "Do you install whole-home systems?" at bounding box center [479, 306] width 677 height 24
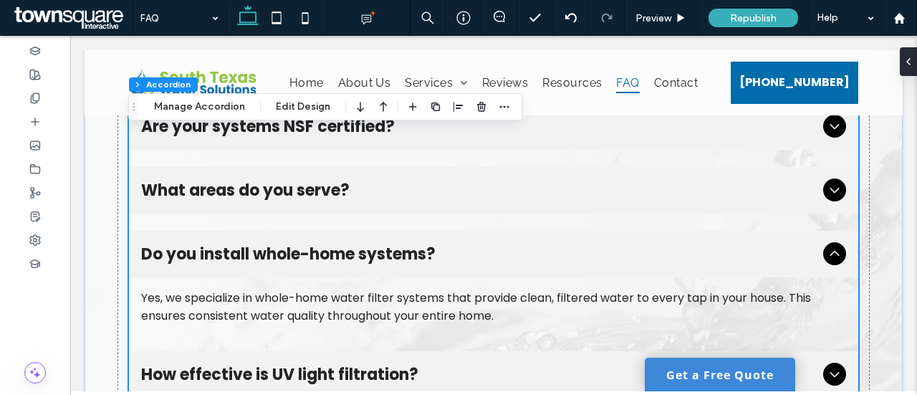
scroll to position [199, 0]
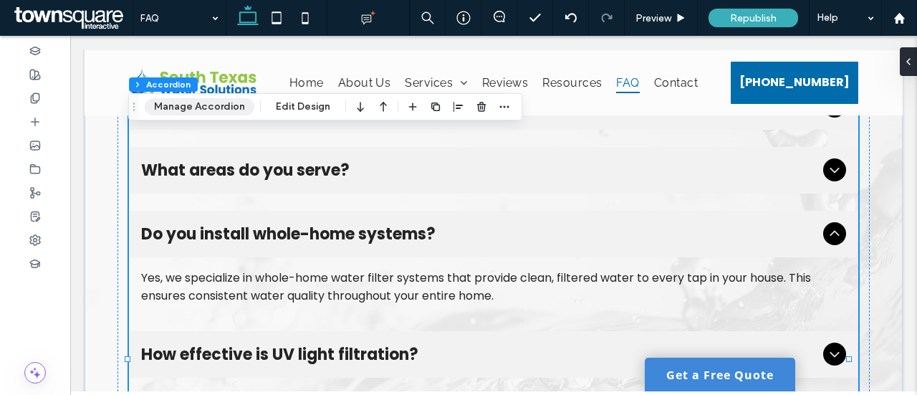
click at [220, 104] on button "Manage Accordion" at bounding box center [200, 106] width 110 height 17
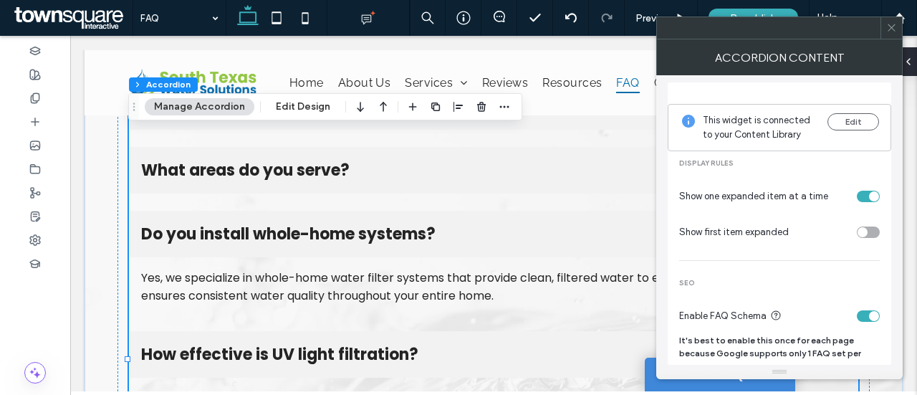
scroll to position [14, 0]
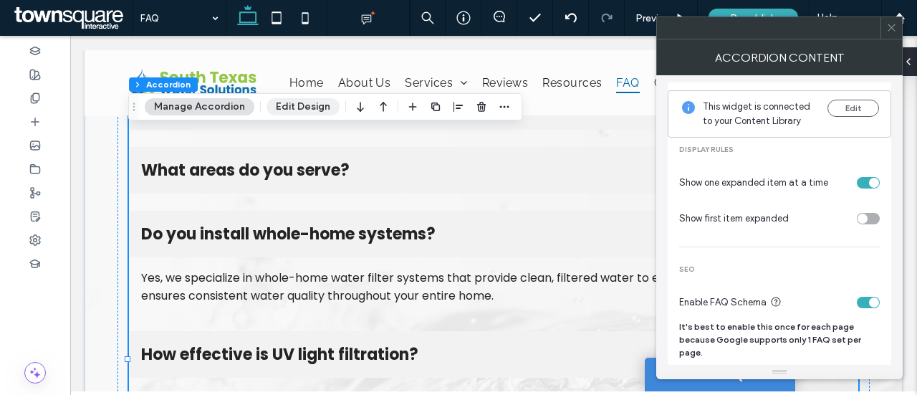
click at [308, 110] on button "Edit Design" at bounding box center [303, 106] width 73 height 17
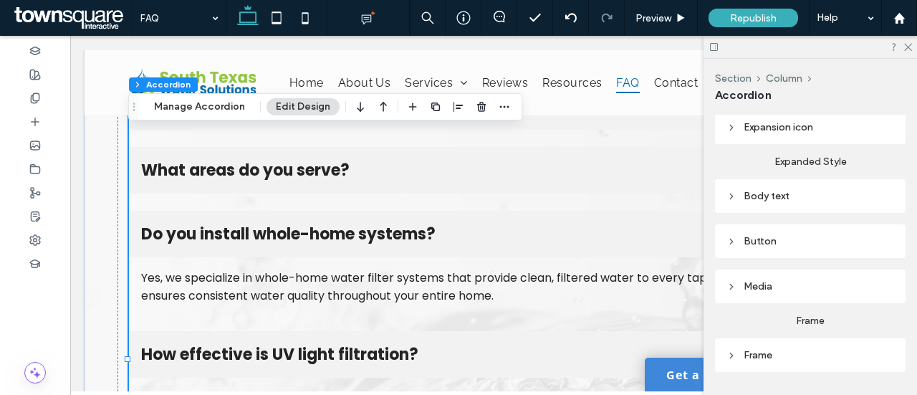
scroll to position [467, 0]
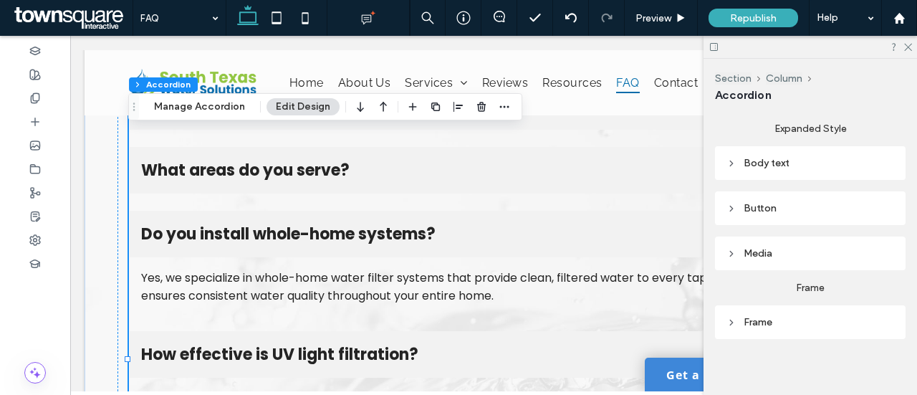
click at [774, 160] on div "Body text" at bounding box center [811, 163] width 168 height 12
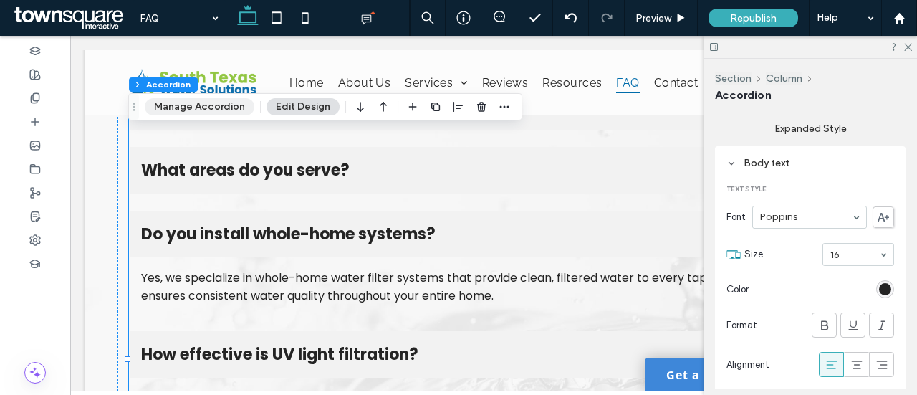
click at [178, 110] on button "Manage Accordion" at bounding box center [200, 106] width 110 height 17
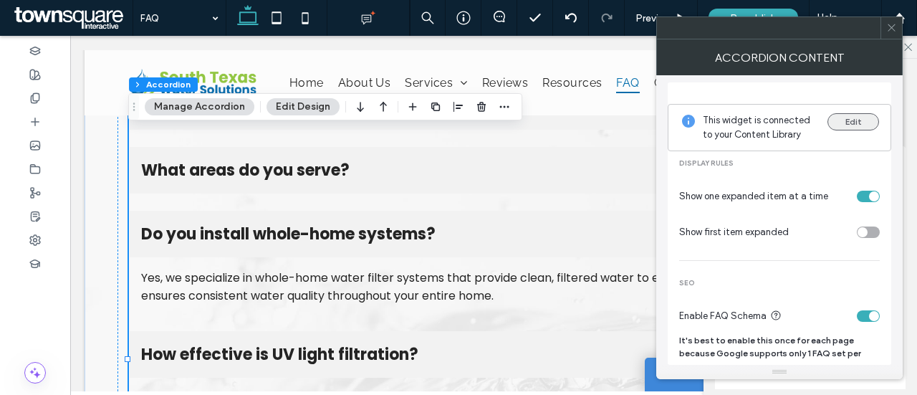
click at [863, 125] on button "Edit" at bounding box center [854, 121] width 52 height 17
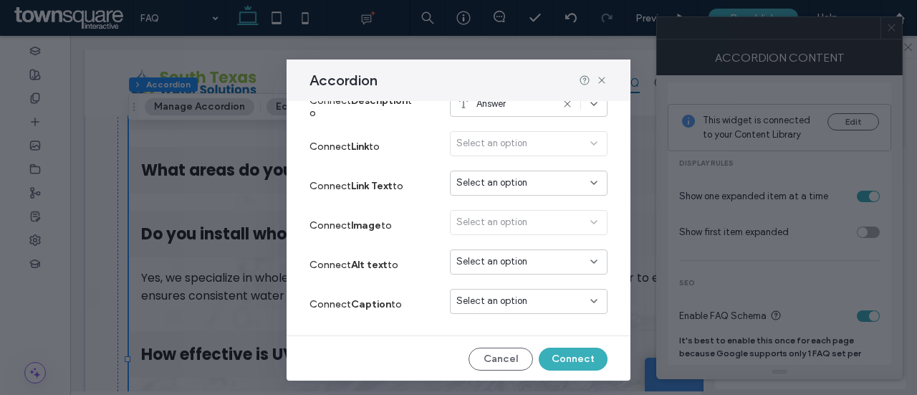
scroll to position [97, 0]
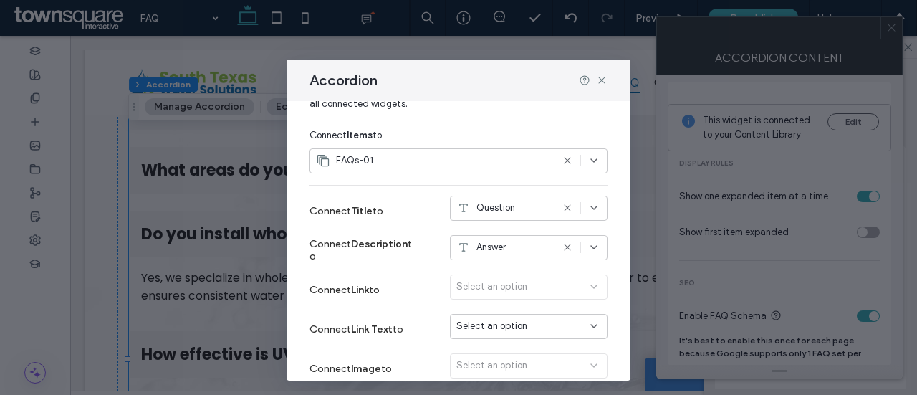
click at [589, 244] on div "Answer" at bounding box center [529, 247] width 158 height 25
click at [588, 249] on icon at bounding box center [593, 247] width 11 height 11
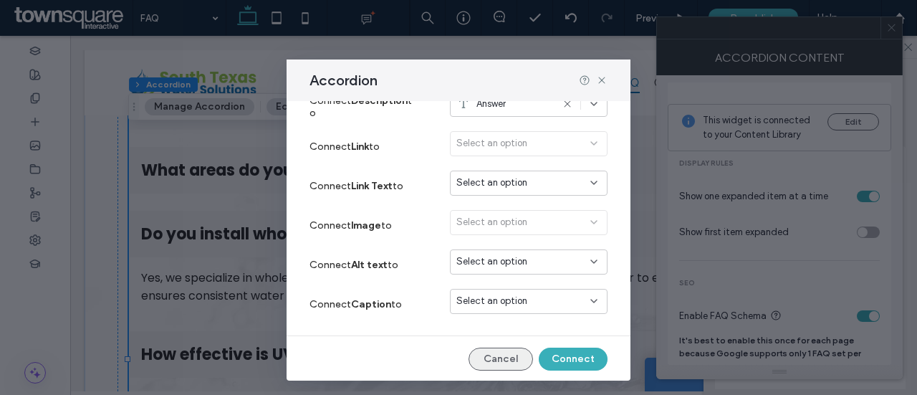
click at [480, 358] on button "Cancel" at bounding box center [501, 359] width 65 height 23
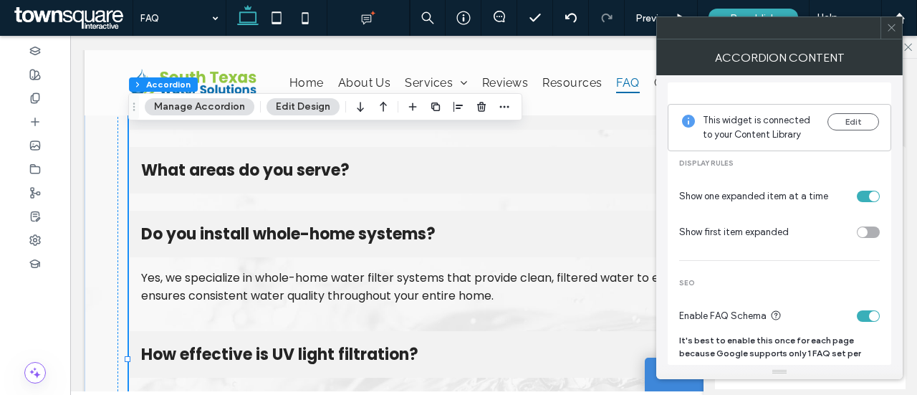
click at [355, 292] on div "Yes, we specialize in whole-home water filter systems that provide clean, filte…" at bounding box center [494, 287] width 706 height 36
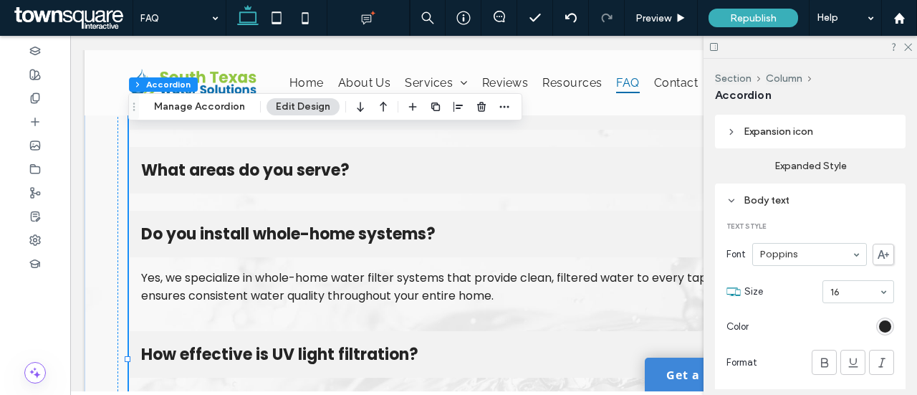
scroll to position [902, 0]
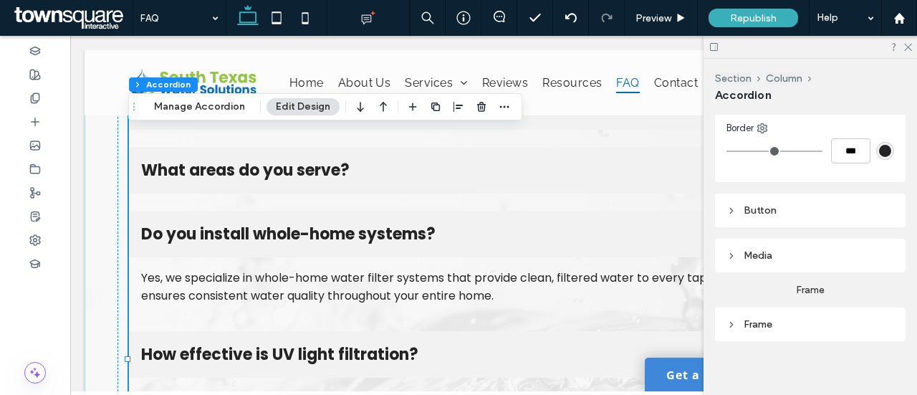
click at [764, 256] on div "Media" at bounding box center [811, 255] width 168 height 19
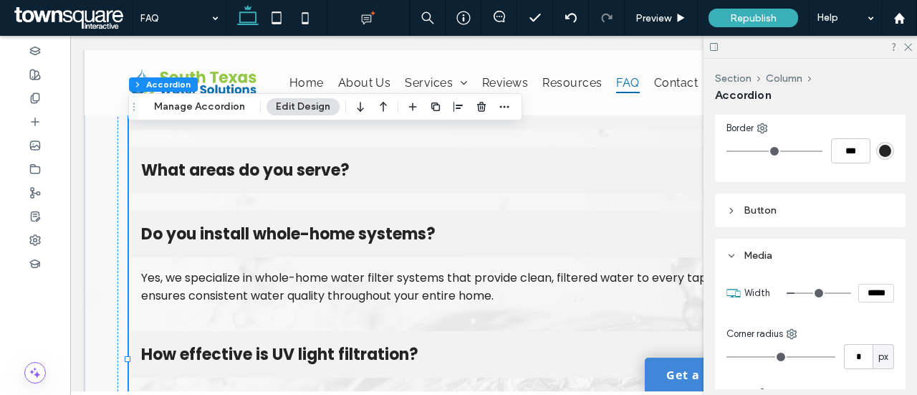
click at [761, 207] on div "Button" at bounding box center [811, 210] width 168 height 12
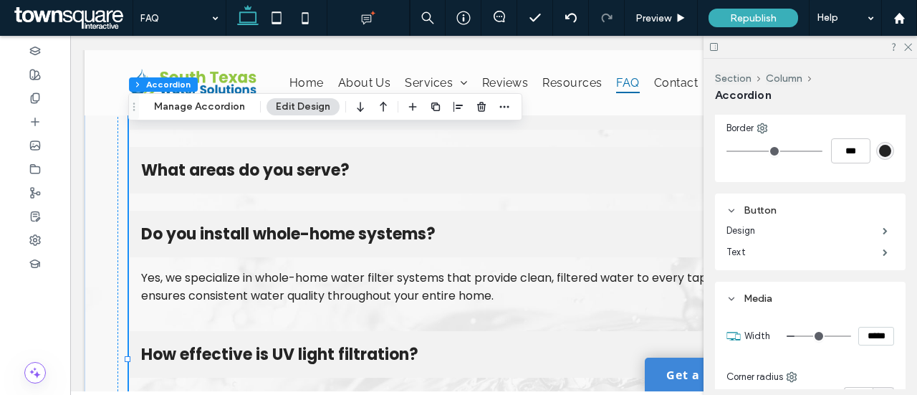
click at [758, 204] on div "Button" at bounding box center [811, 210] width 168 height 12
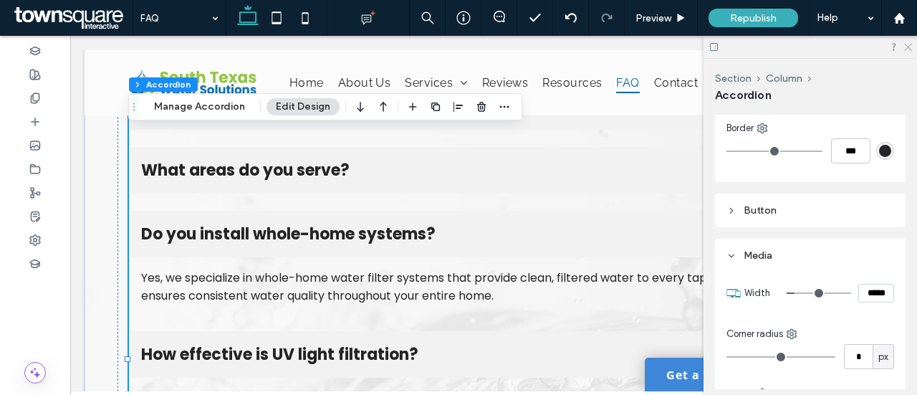
click at [909, 44] on icon at bounding box center [907, 46] width 9 height 9
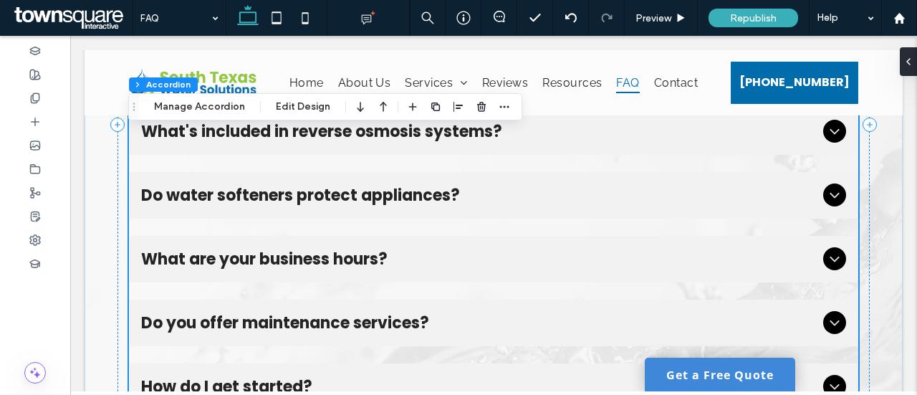
scroll to position [271, 0]
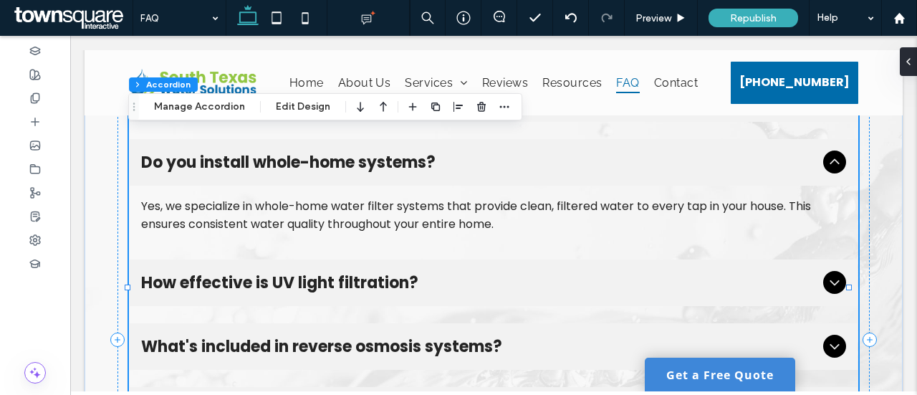
click at [453, 194] on div "Yes, we specialize in whole-home water filter systems that provide clean, filte…" at bounding box center [494, 215] width 729 height 59
click at [446, 211] on div "Yes, we specialize in whole-home water filter systems that provide clean, filte…" at bounding box center [494, 215] width 706 height 36
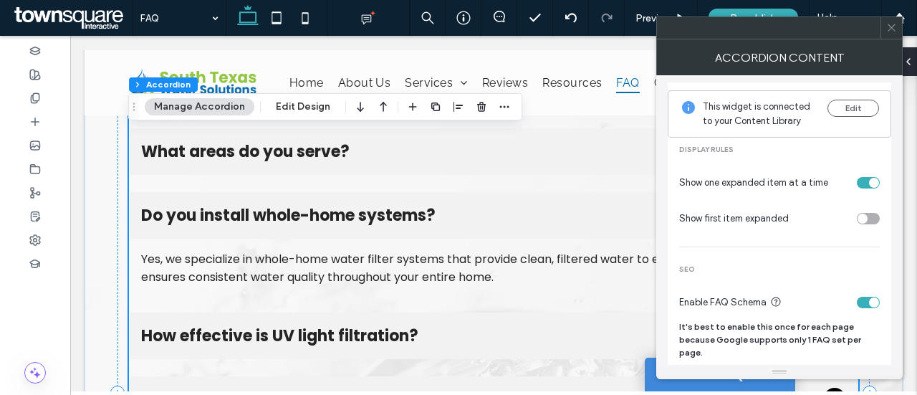
scroll to position [199, 0]
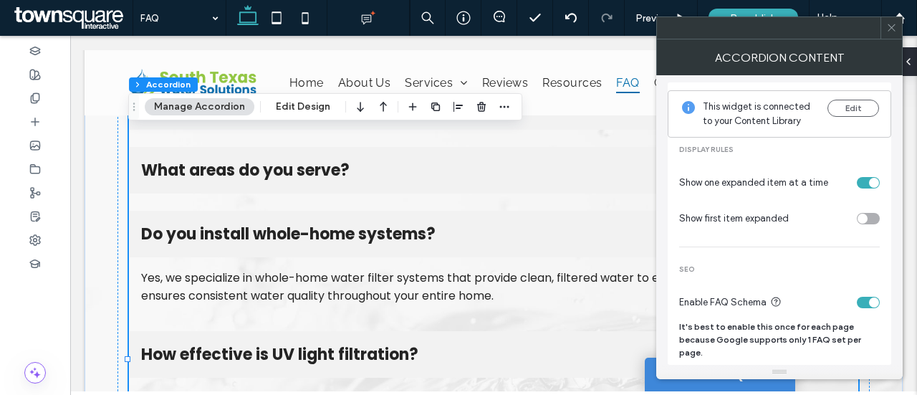
click at [343, 194] on ul "Do you provide free water testing? Yes, we offer free water analysis to determi…" at bounding box center [494, 358] width 730 height 679
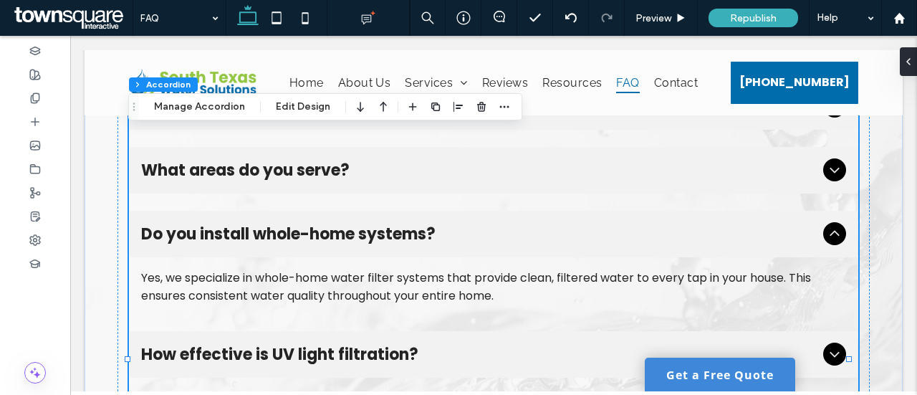
click at [349, 181] on div "What areas do you serve?" at bounding box center [494, 170] width 729 height 47
